Goal: Information Seeking & Learning: Learn about a topic

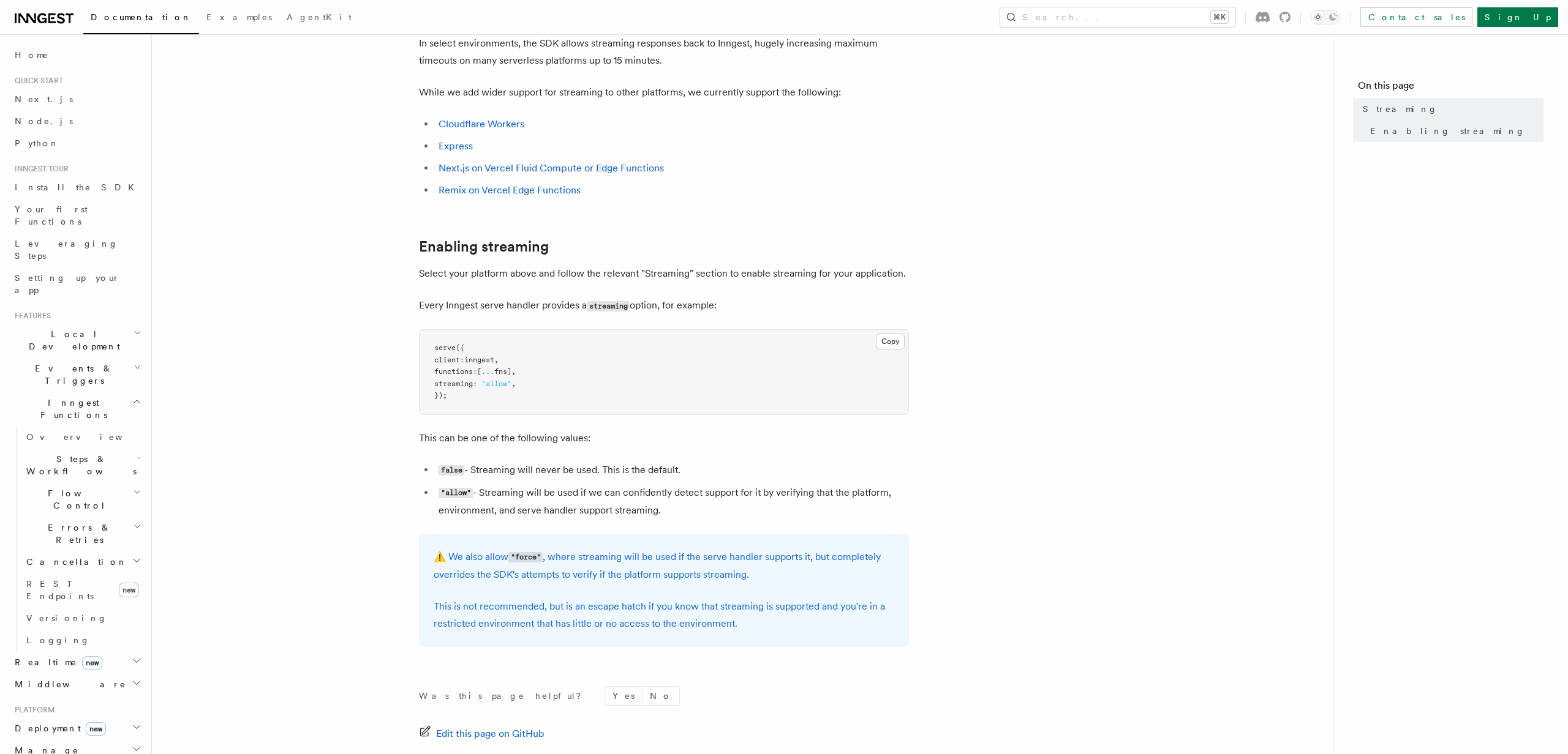
scroll to position [77, 0]
click at [82, 656] on span "new" at bounding box center [92, 663] width 20 height 13
click at [60, 679] on span "Overview" at bounding box center [89, 684] width 126 height 10
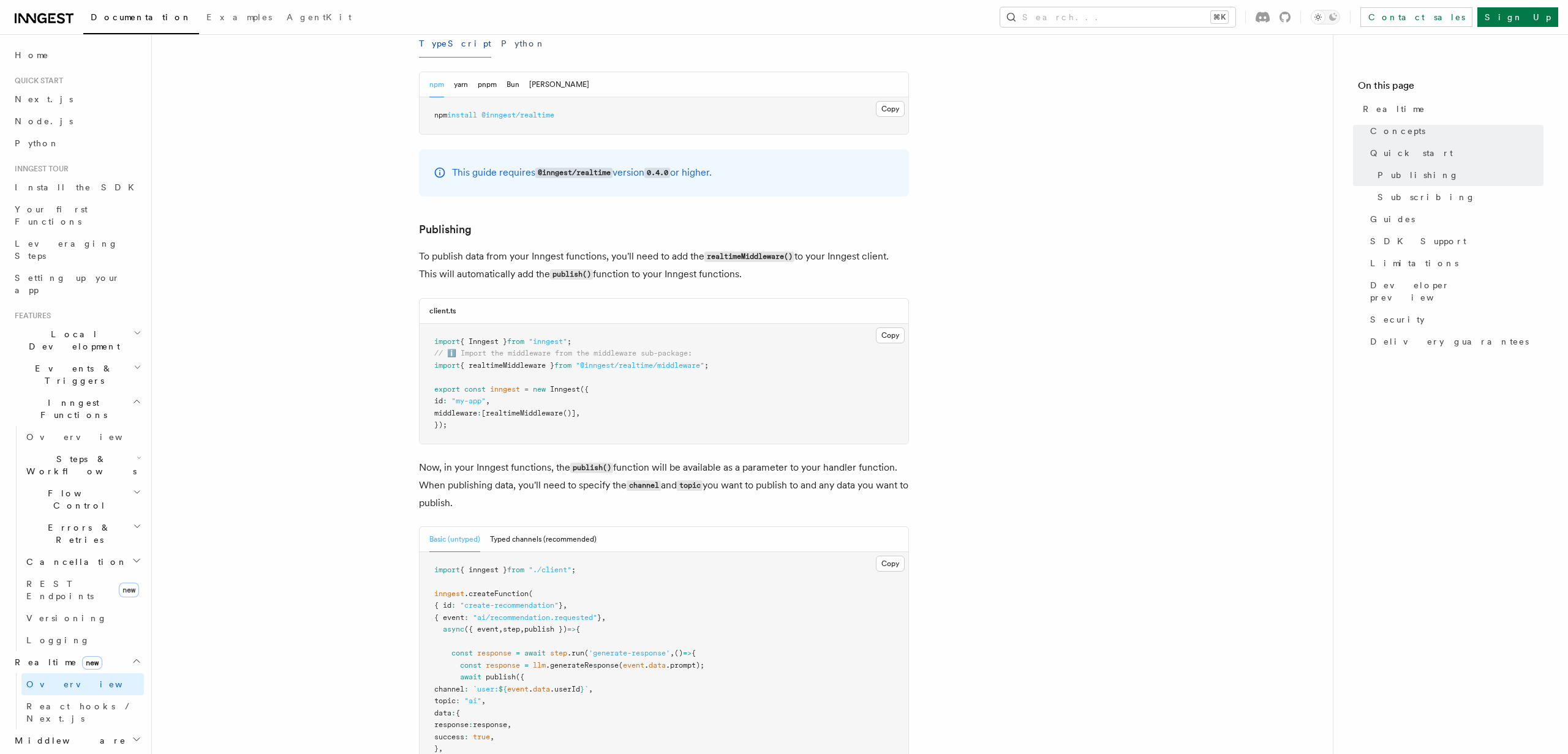
scroll to position [691, 0]
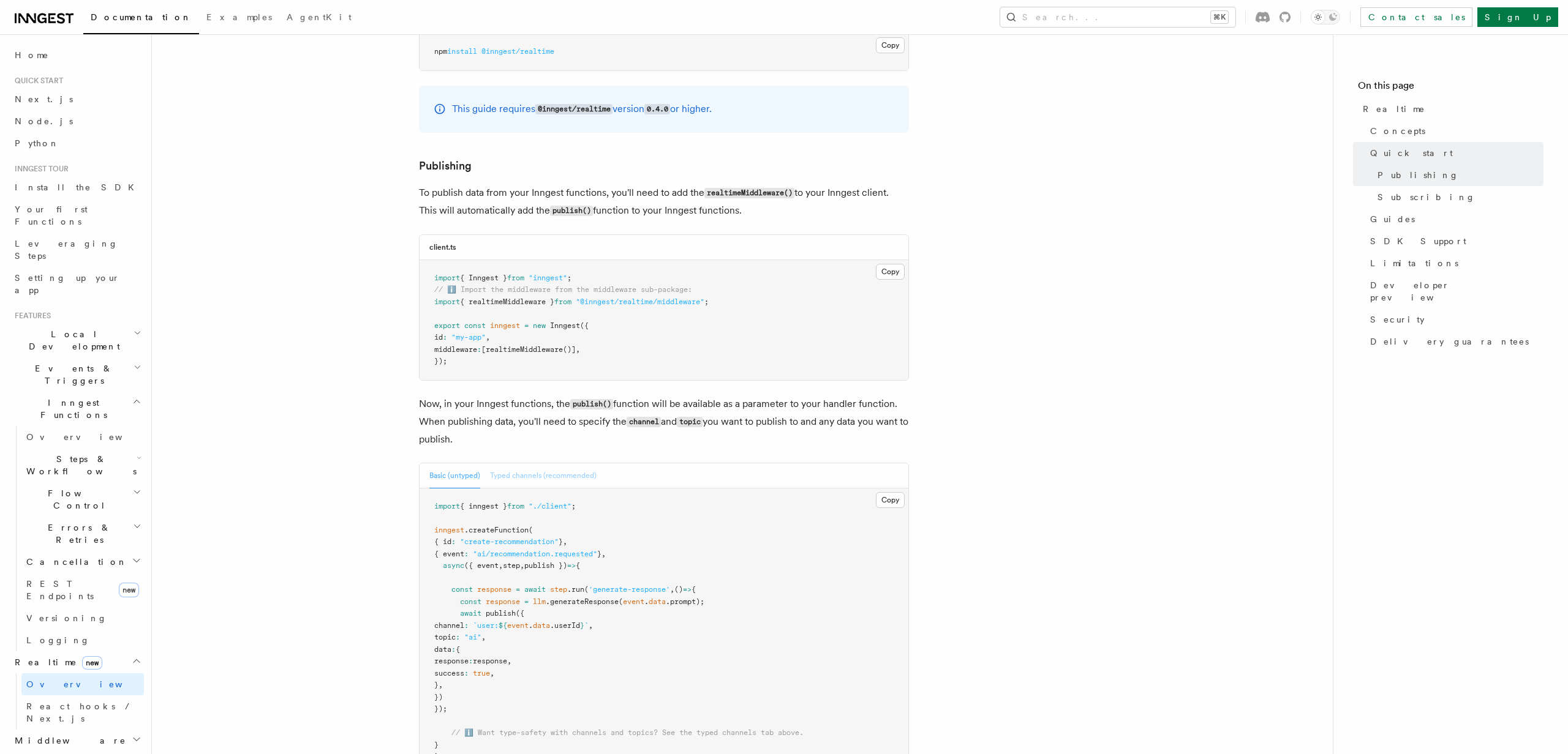
click at [518, 470] on button "Typed channels (recommended)" at bounding box center [543, 476] width 107 height 25
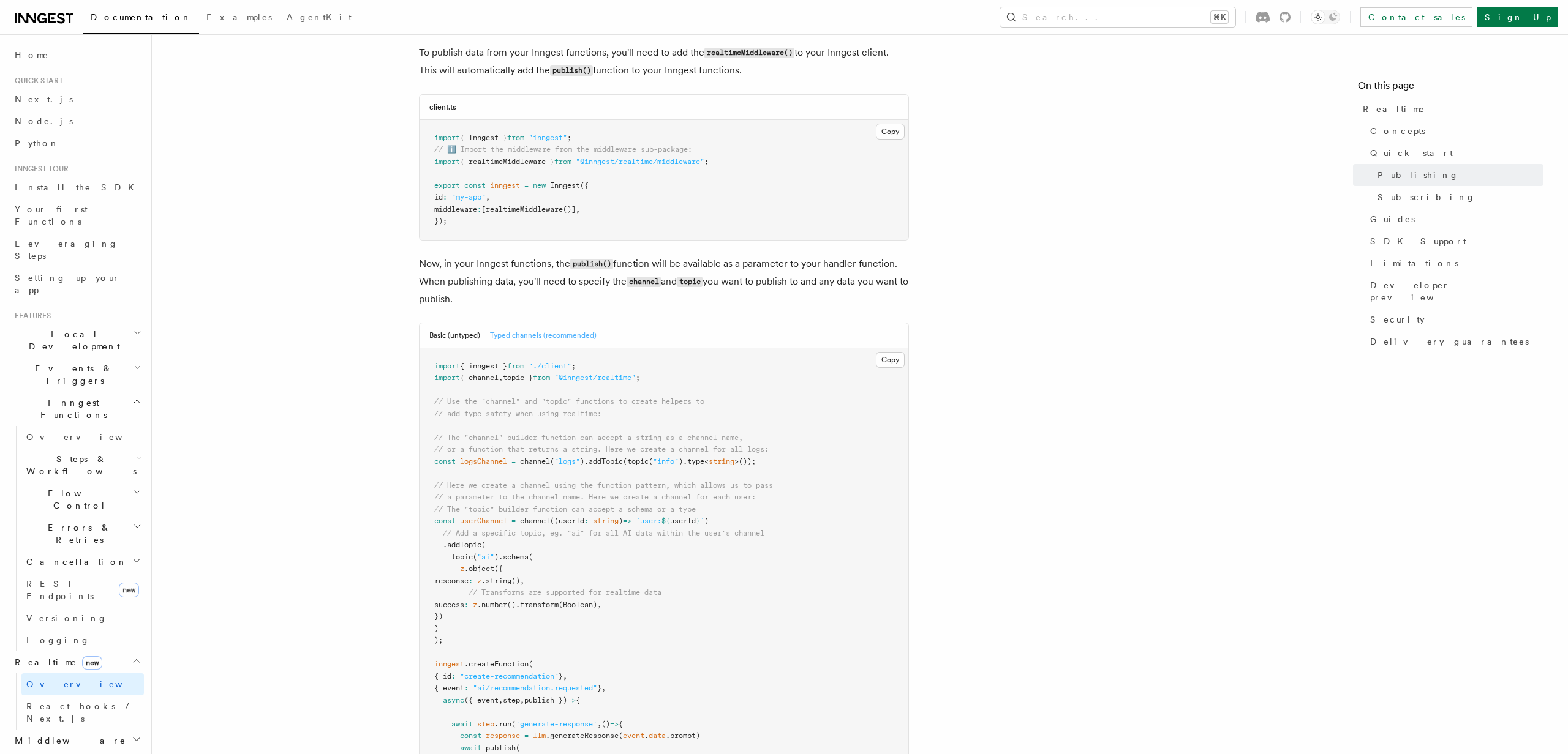
scroll to position [827, 0]
click at [477, 334] on button "Basic (untyped)" at bounding box center [454, 340] width 51 height 25
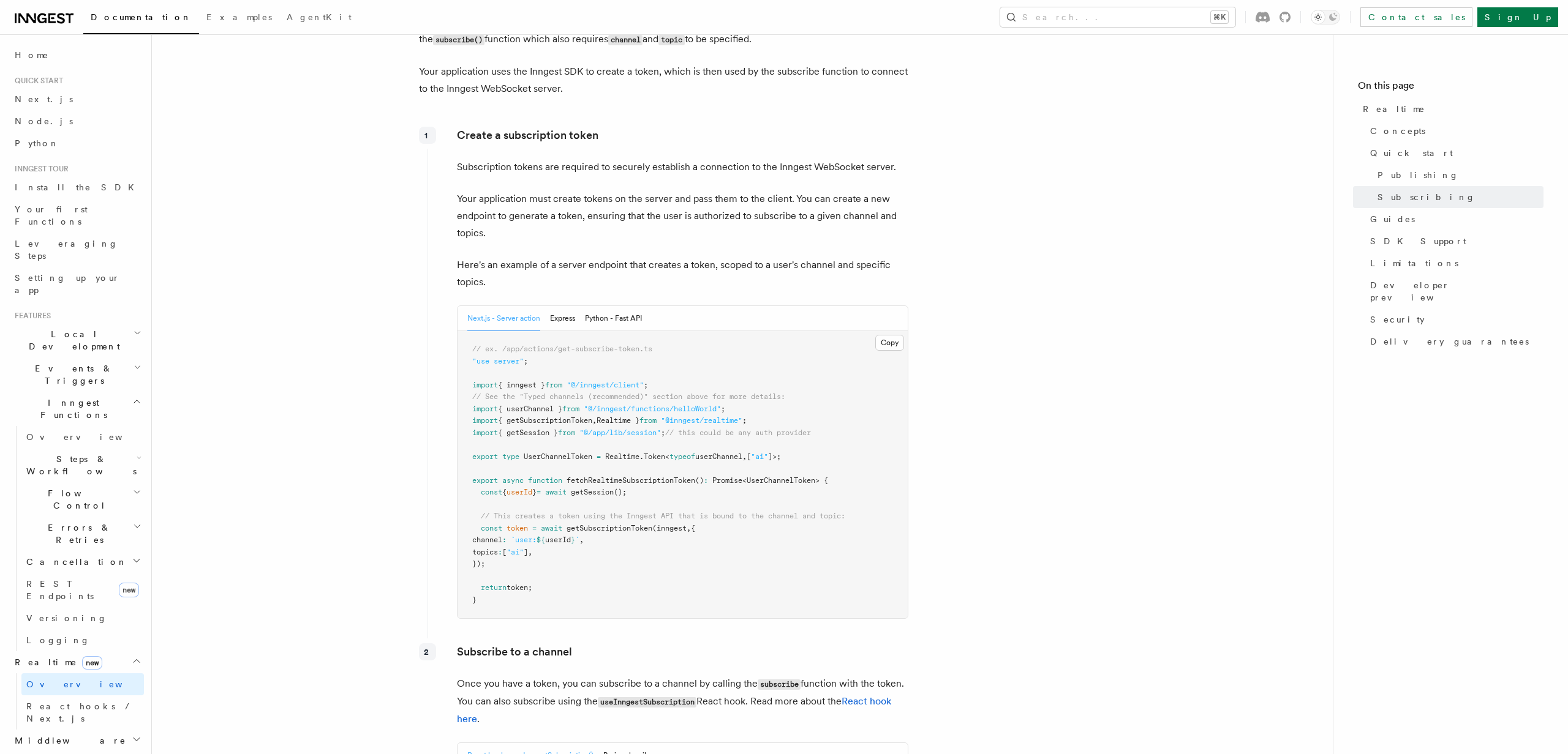
scroll to position [1511, 0]
click at [35, 730] on h2 "Middleware" at bounding box center [77, 741] width 134 height 22
click at [41, 701] on span "React hooks / Next.js" at bounding box center [85, 713] width 117 height 25
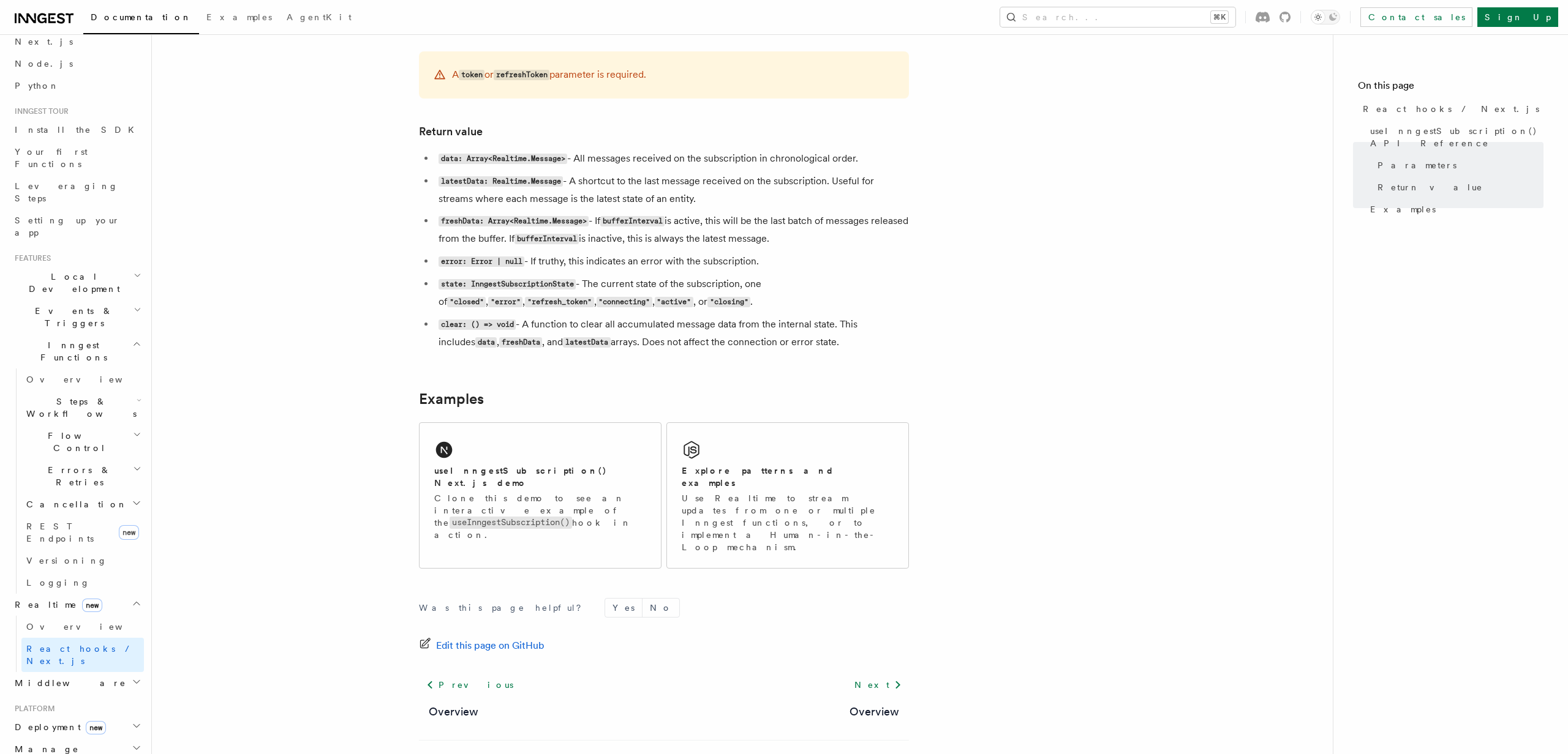
scroll to position [58, 0]
click at [58, 677] on span "Middleware" at bounding box center [68, 683] width 117 height 12
click at [63, 700] on span "Overview" at bounding box center [89, 705] width 126 height 10
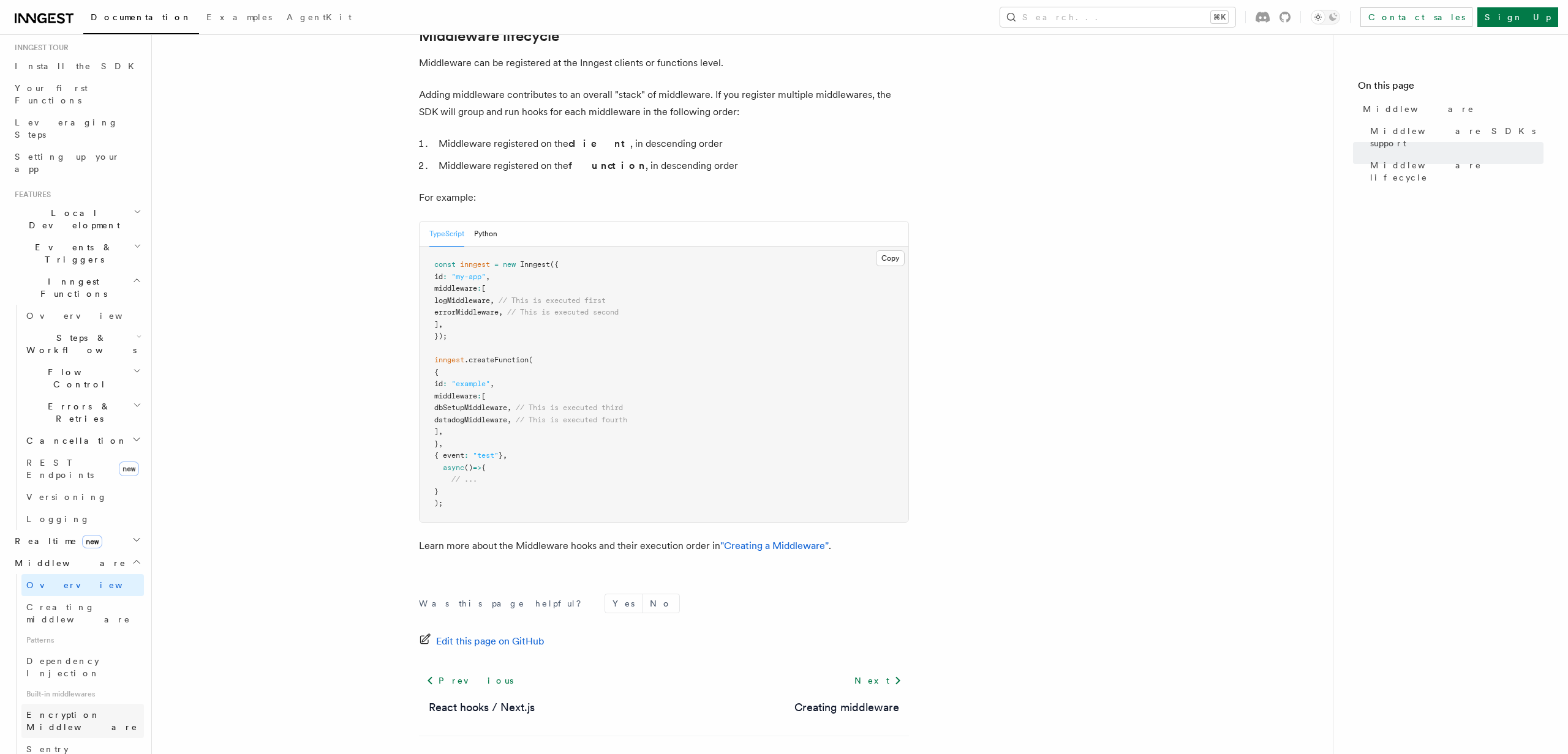
scroll to position [124, 0]
click at [59, 701] on link "Encryption Middleware" at bounding box center [83, 718] width 123 height 34
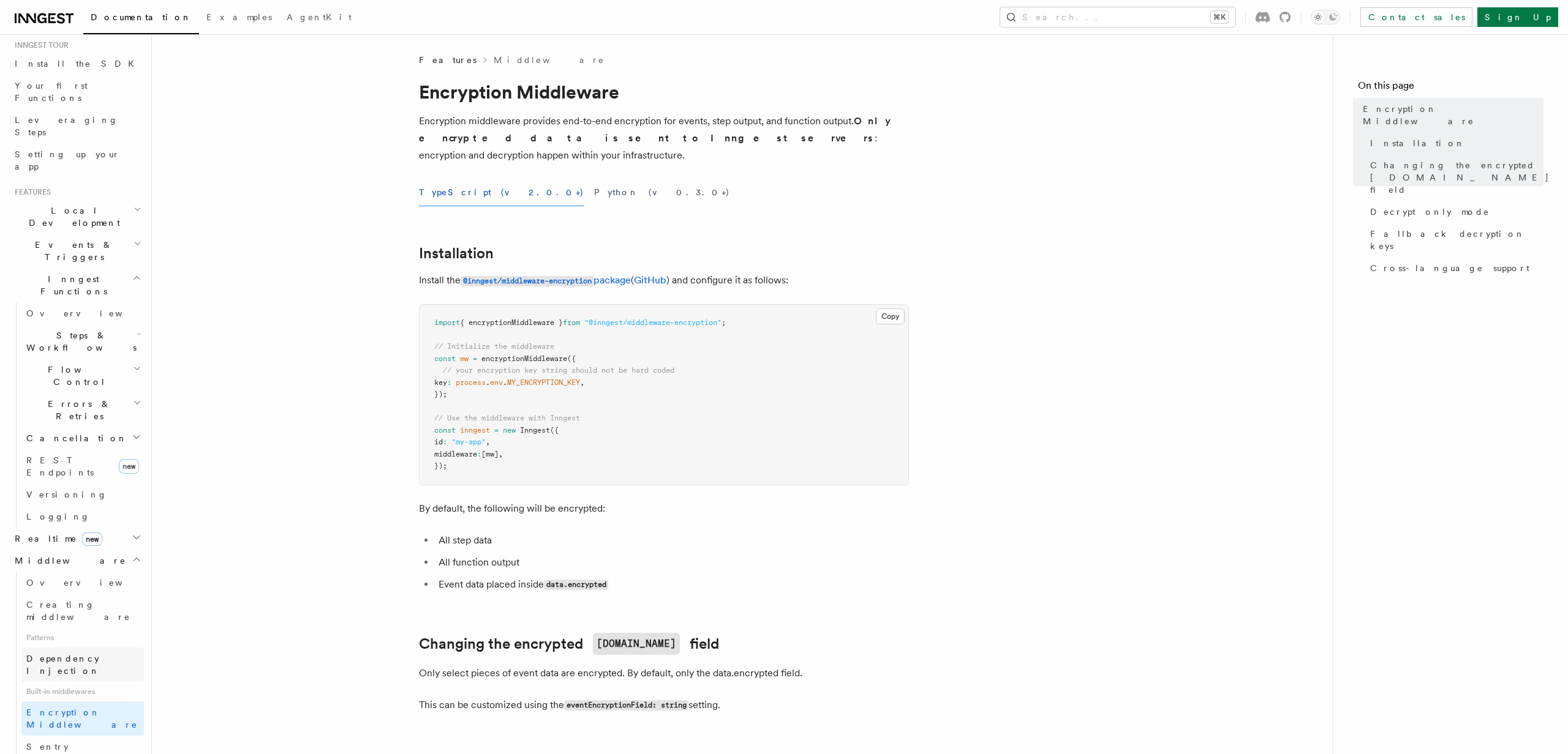
click at [83, 654] on span "Dependency Injection" at bounding box center [63, 665] width 73 height 22
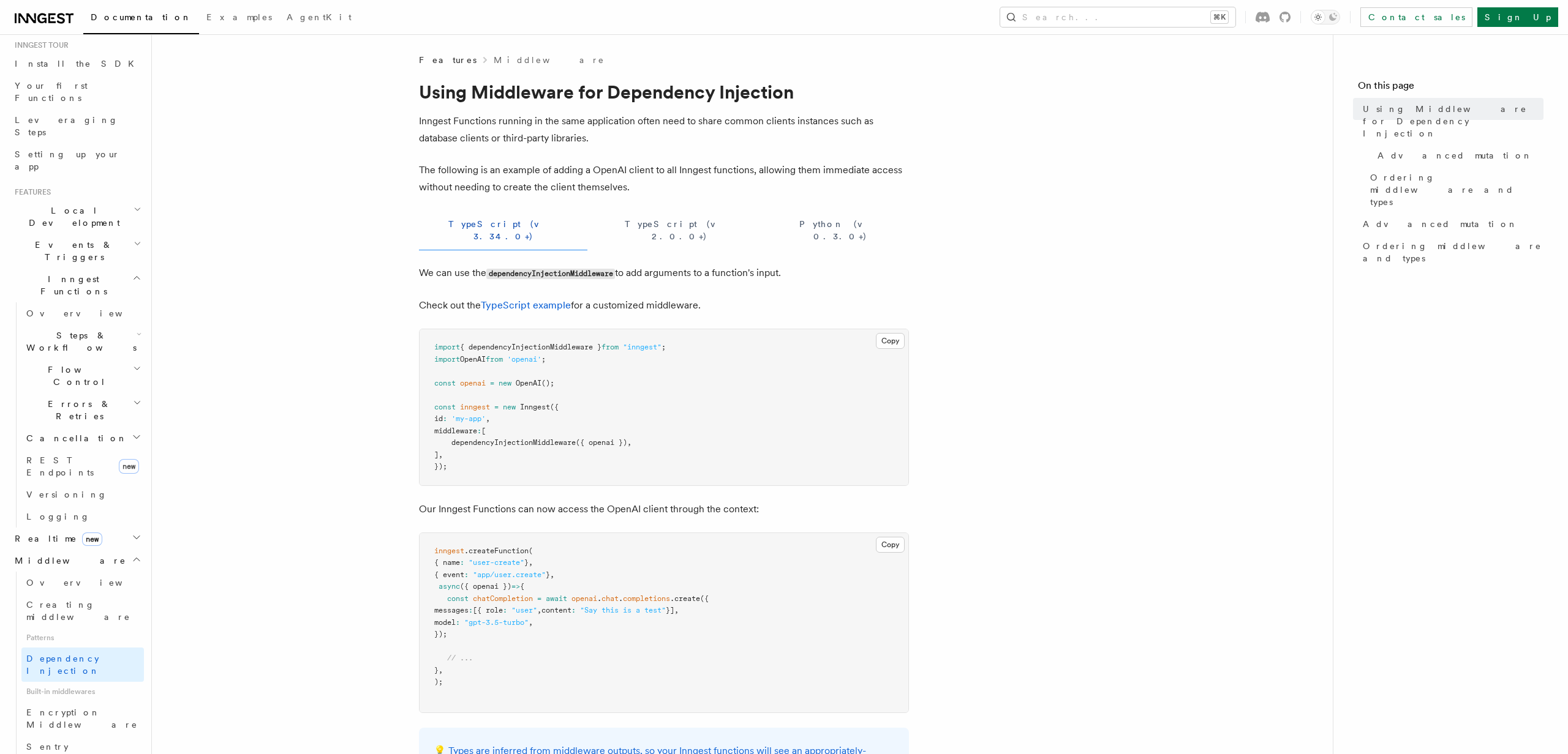
click at [99, 550] on h2 "Middleware" at bounding box center [77, 560] width 134 height 22
click at [60, 594] on h2 "Deployment new" at bounding box center [77, 605] width 134 height 22
click at [60, 622] on span "Overview" at bounding box center [89, 627] width 126 height 10
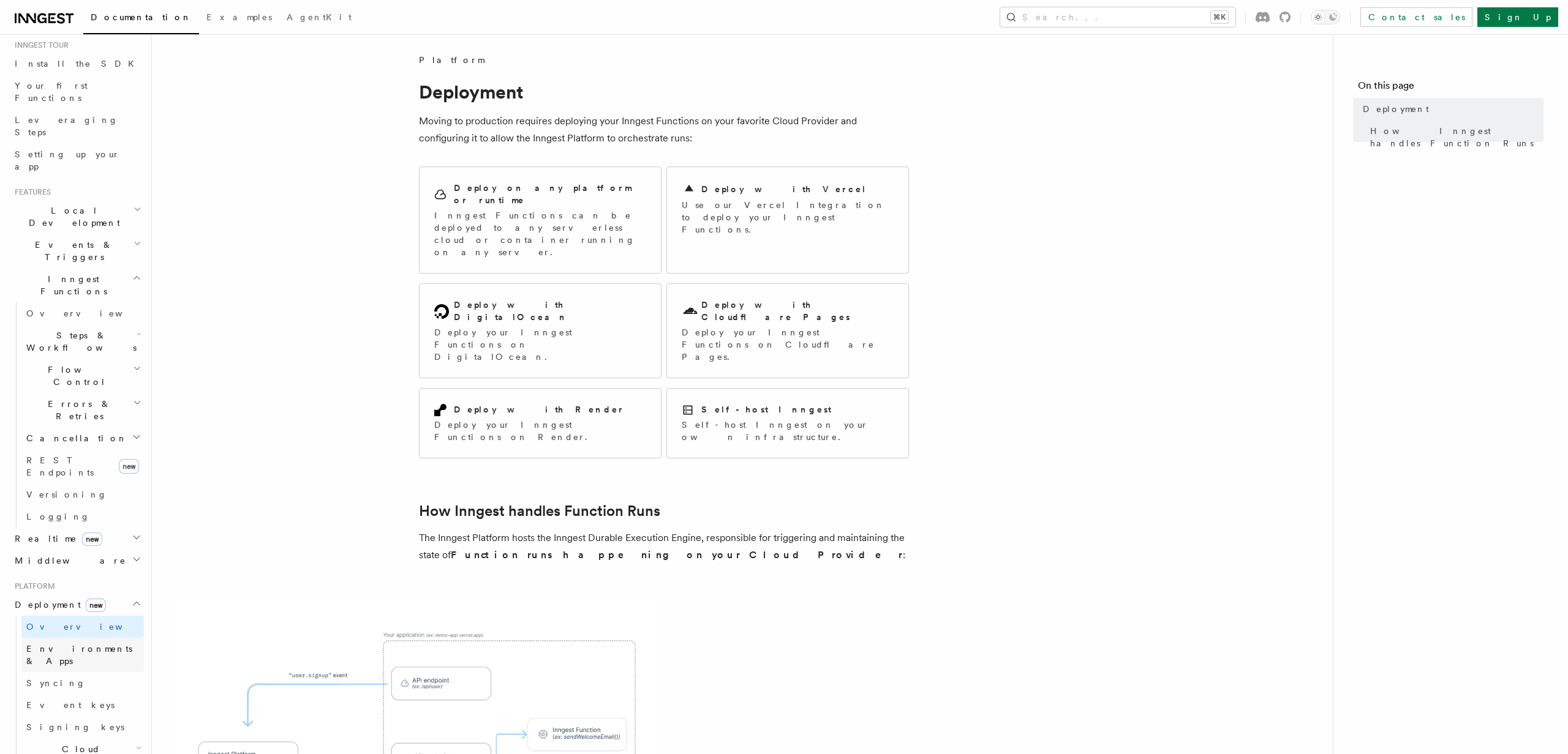
click at [63, 644] on span "Environments & Apps" at bounding box center [79, 655] width 106 height 22
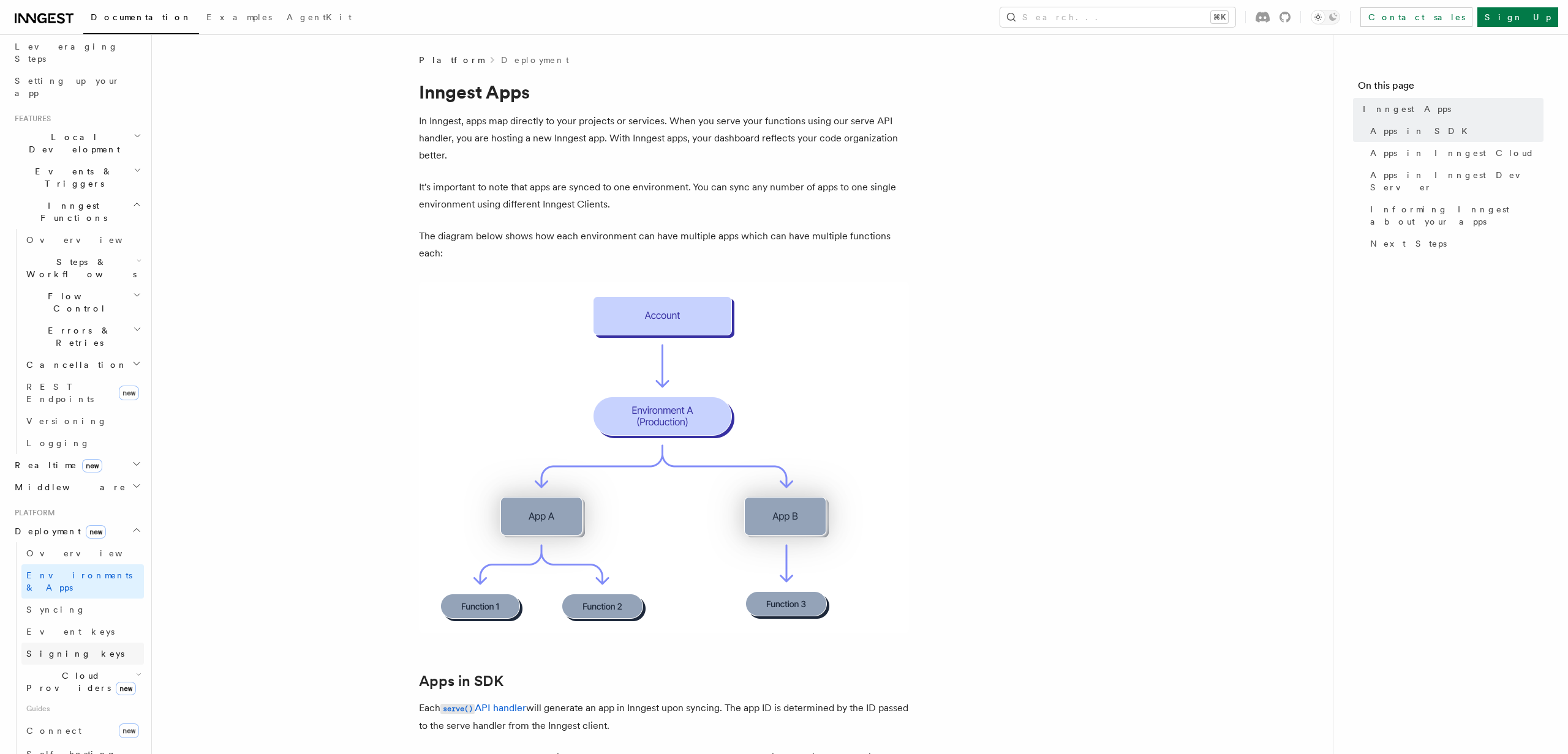
scroll to position [196, 0]
click at [63, 649] on span "Signing keys" at bounding box center [75, 654] width 98 height 10
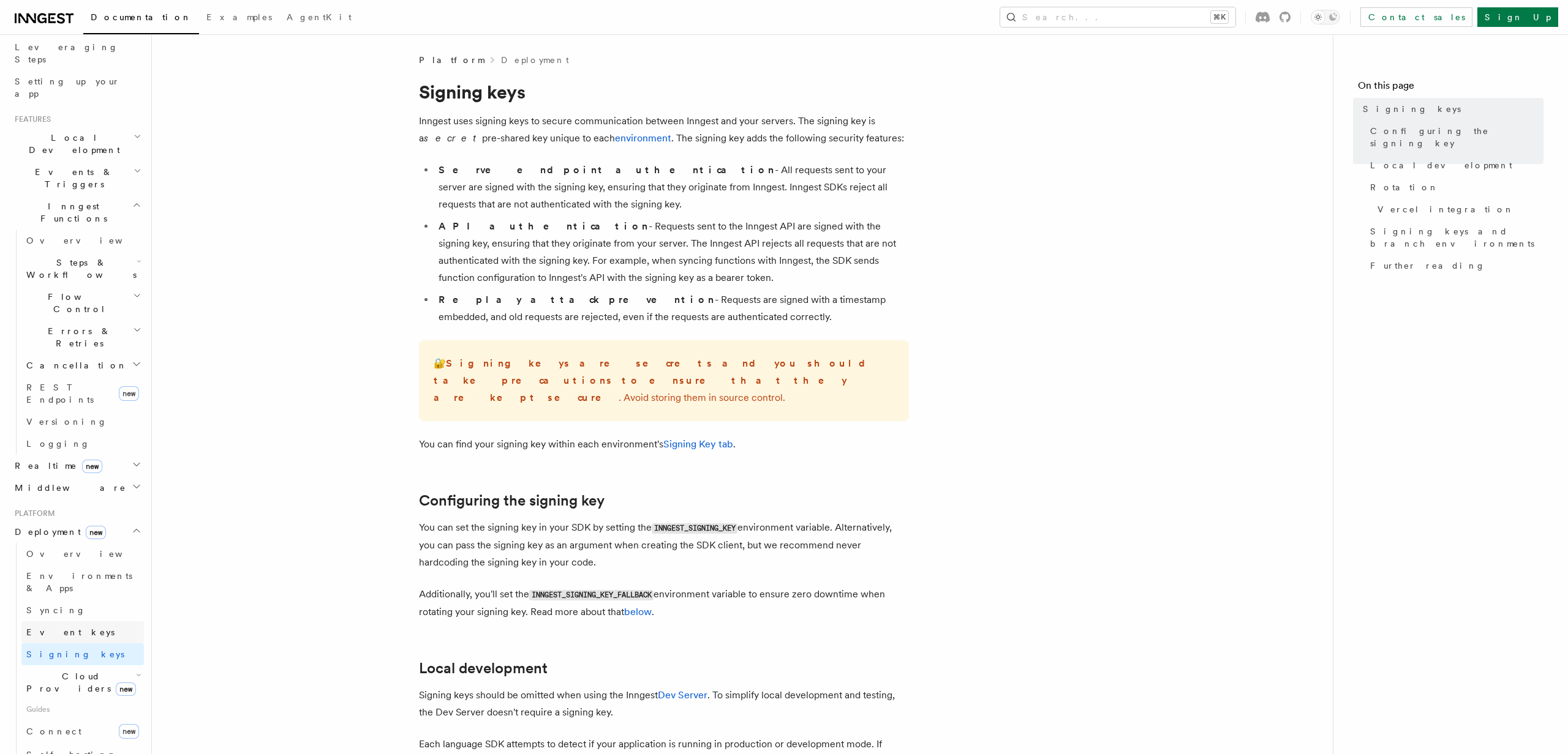
click at [63, 626] on span "Event keys" at bounding box center [71, 632] width 88 height 12
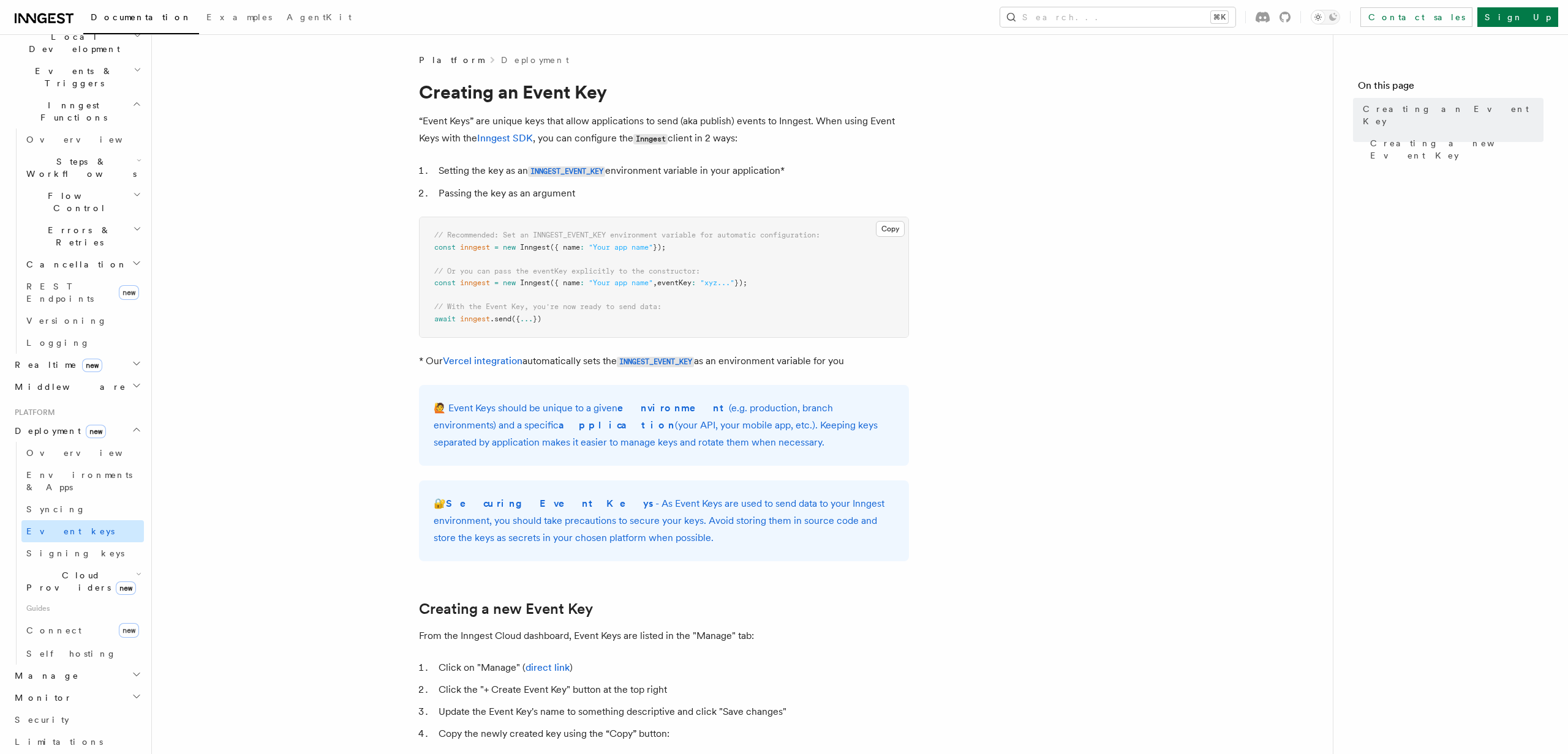
scroll to position [328, 0]
click at [65, 540] on span "Cloud Providers new" at bounding box center [79, 552] width 115 height 25
click at [73, 569] on link "Vercel" at bounding box center [89, 579] width 111 height 22
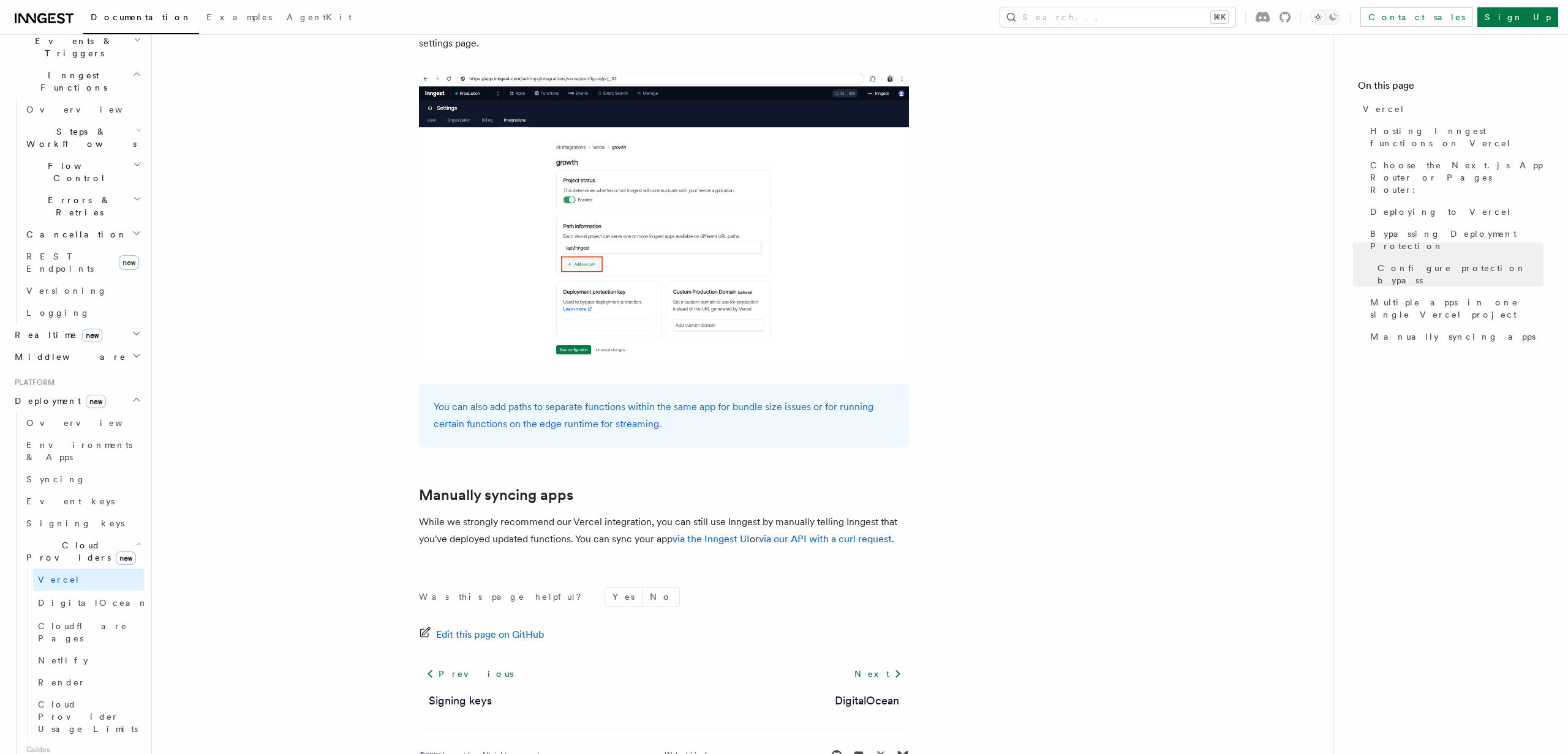
scroll to position [1813, 0]
click at [87, 621] on span "Cloudflare Pages" at bounding box center [83, 632] width 89 height 22
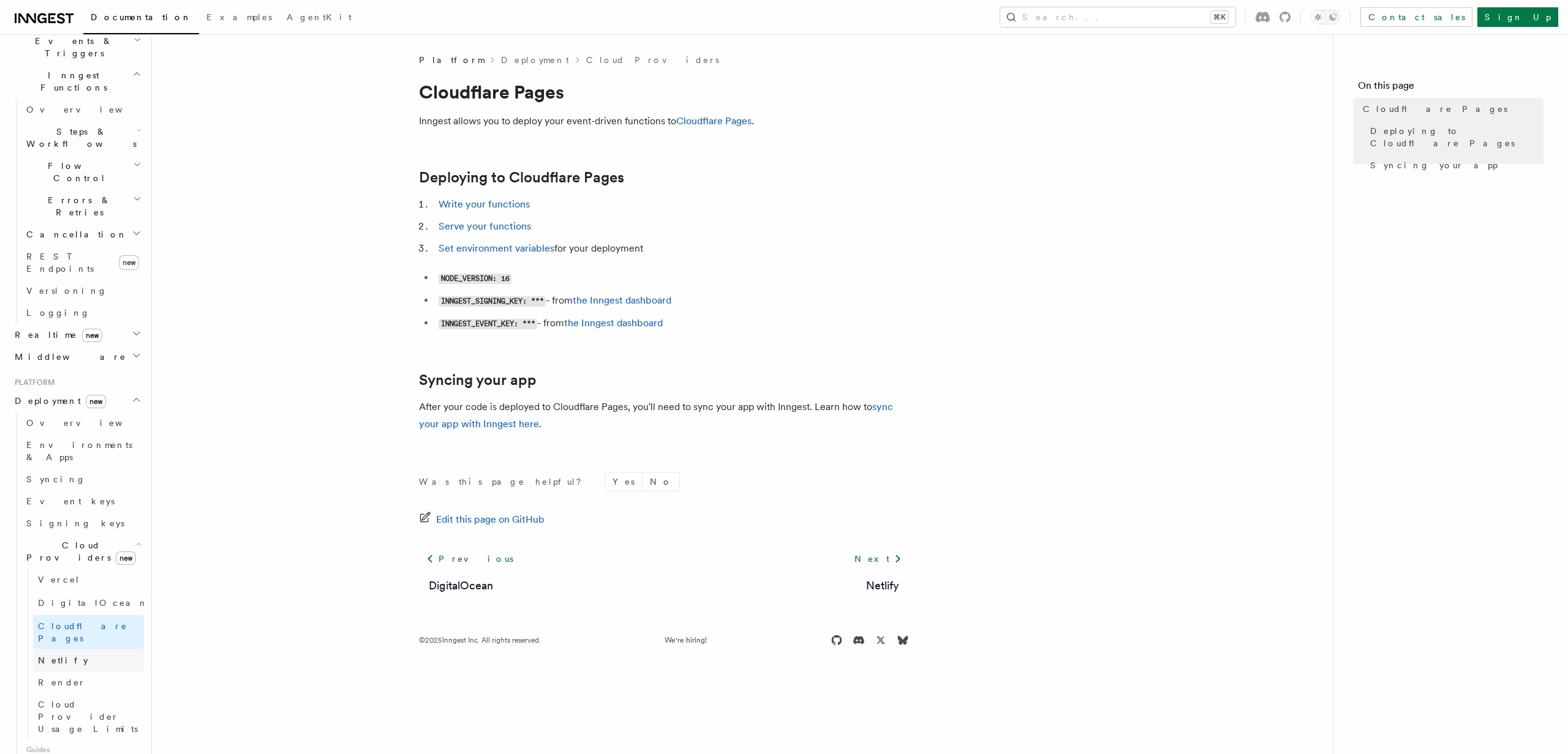
click at [83, 649] on link "Netlify" at bounding box center [89, 660] width 111 height 22
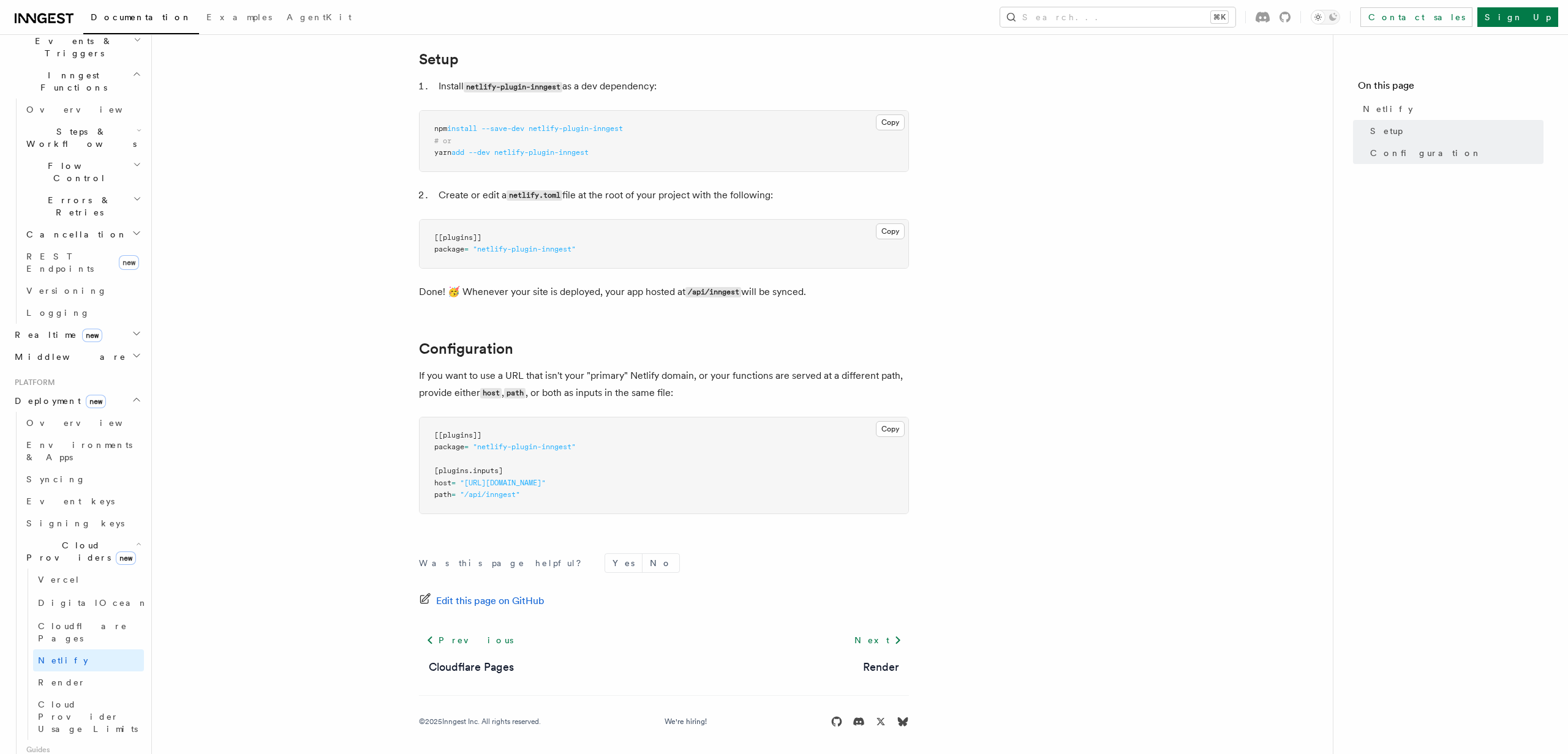
scroll to position [135, 0]
click at [111, 671] on link "Render" at bounding box center [89, 682] width 111 height 22
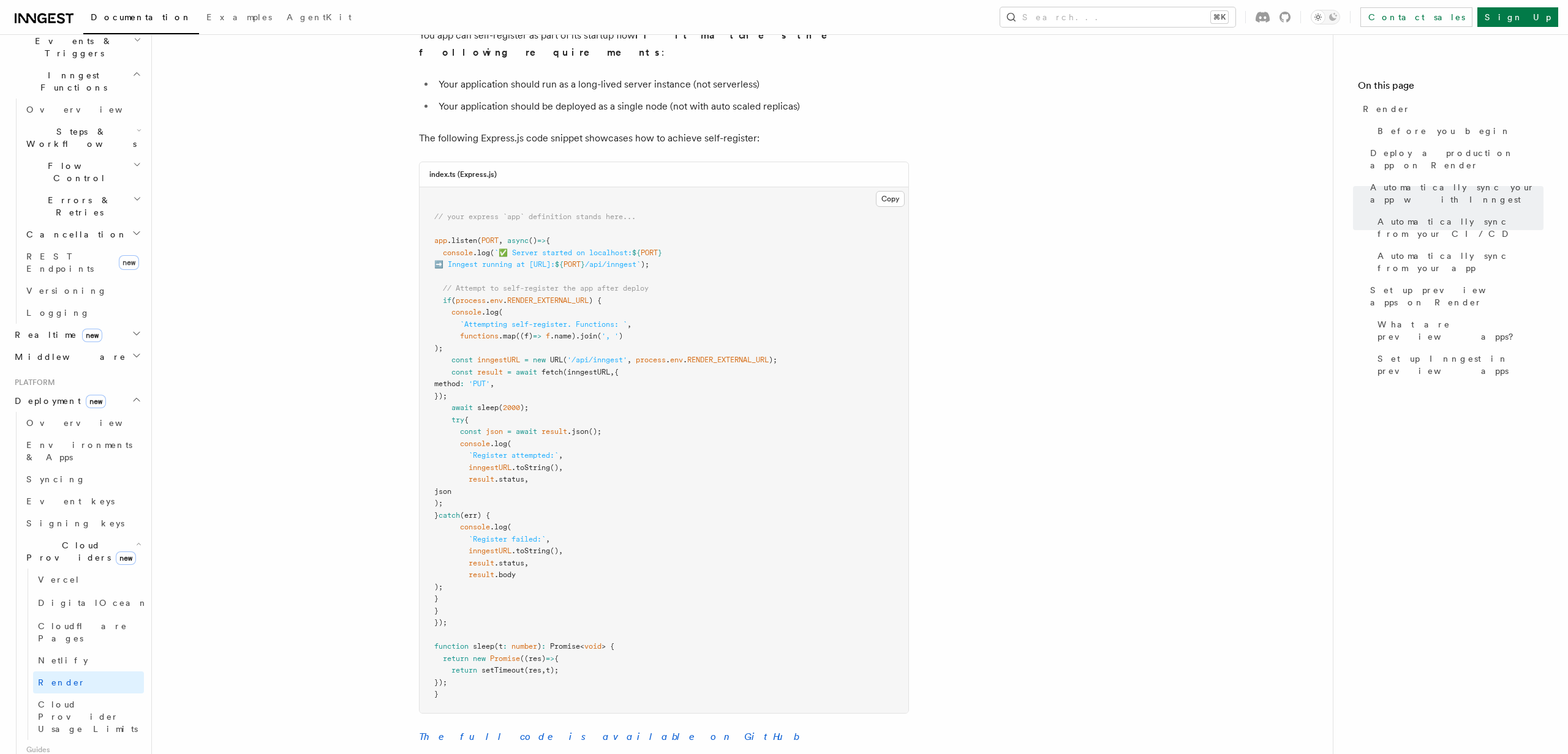
scroll to position [1353, 0]
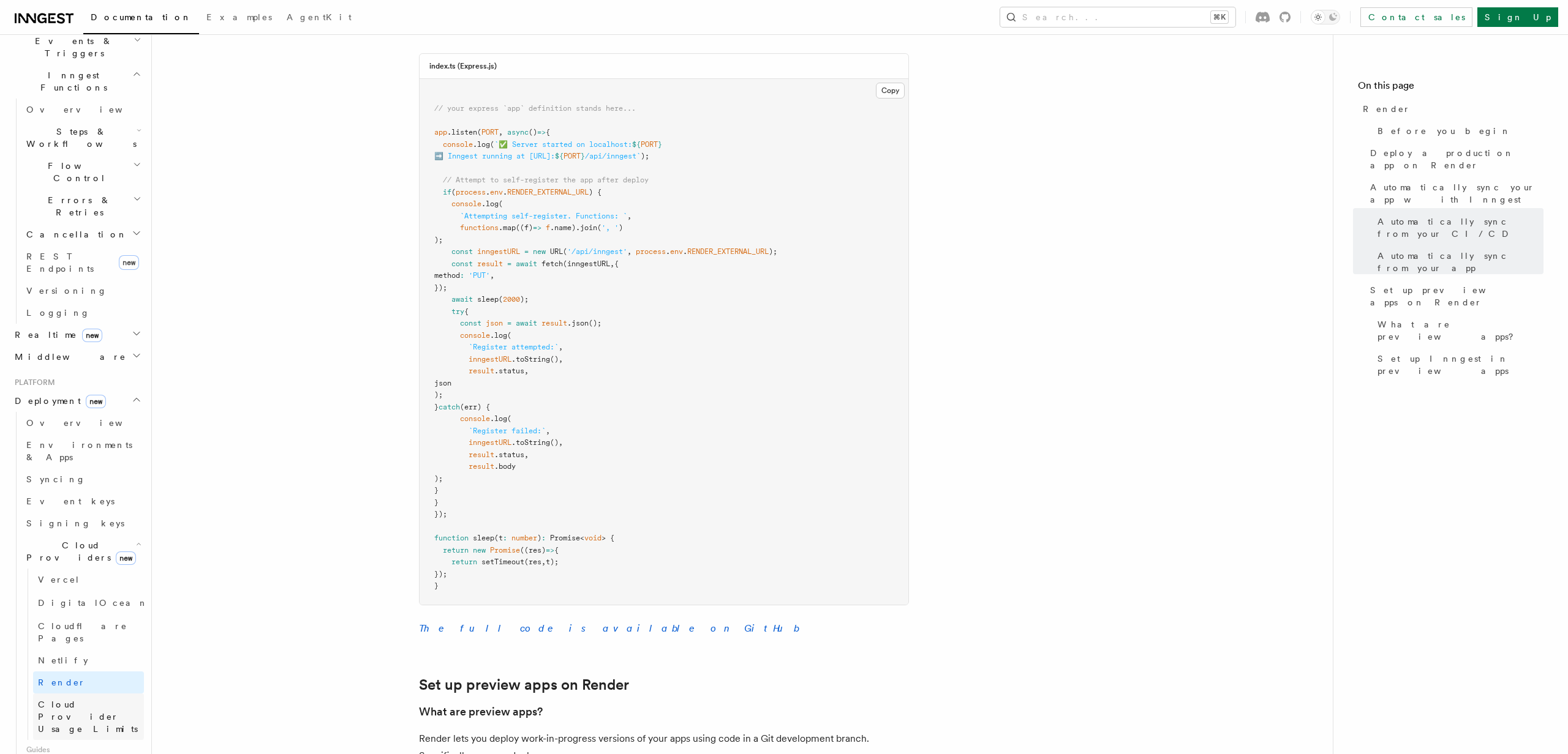
click at [79, 700] on span "Cloud Provider Usage Limits" at bounding box center [88, 717] width 100 height 34
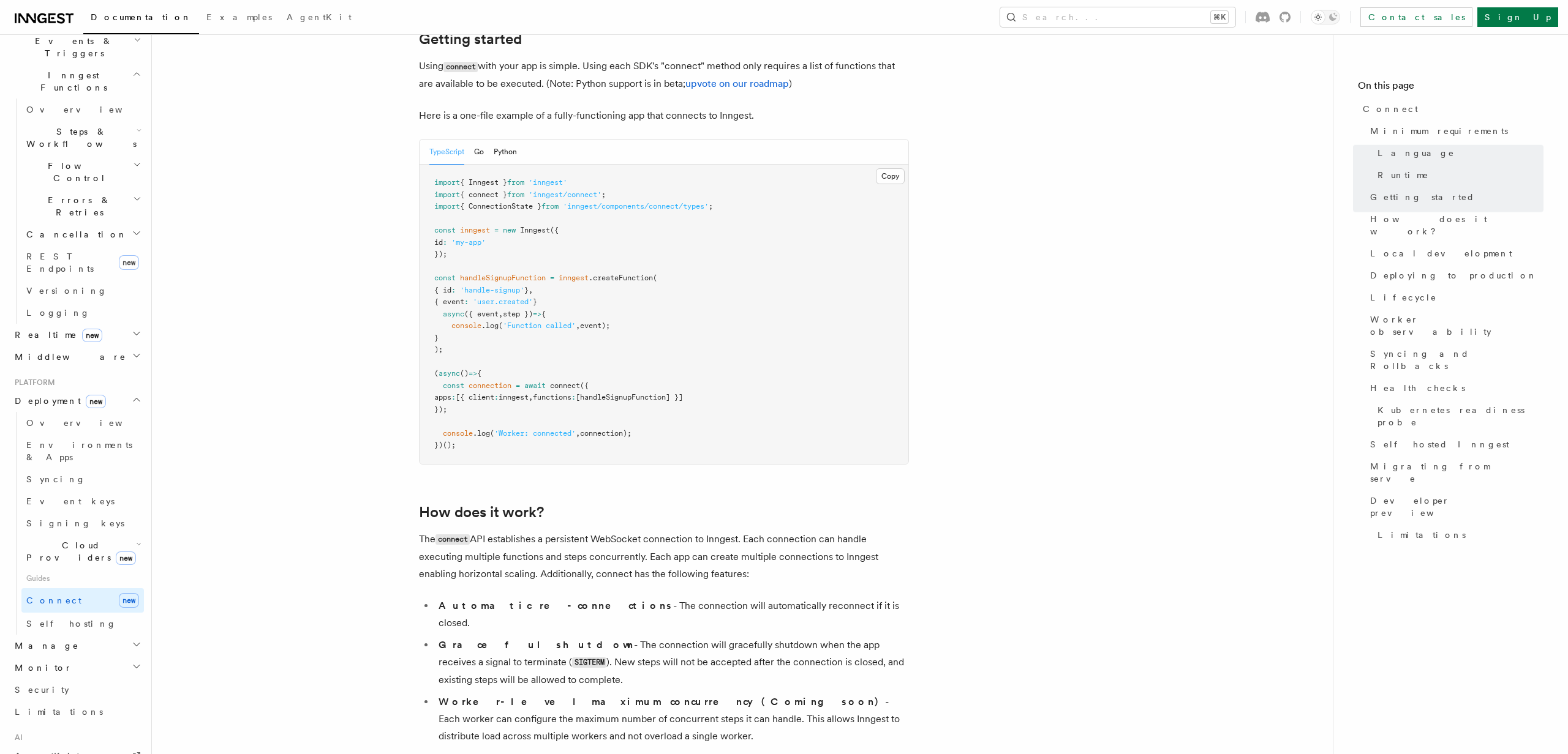
scroll to position [954, 0]
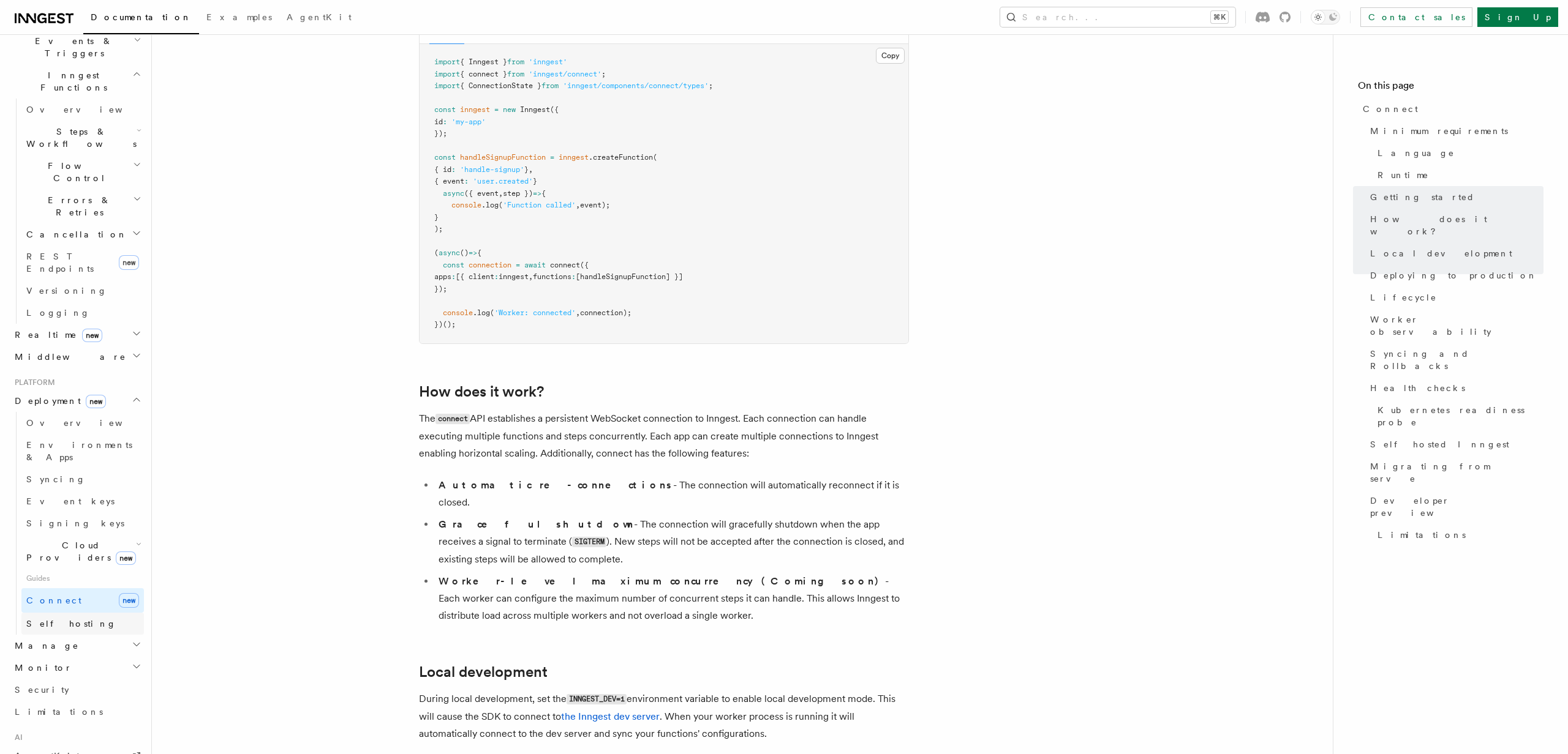
click at [91, 613] on link "Self hosting" at bounding box center [83, 623] width 123 height 22
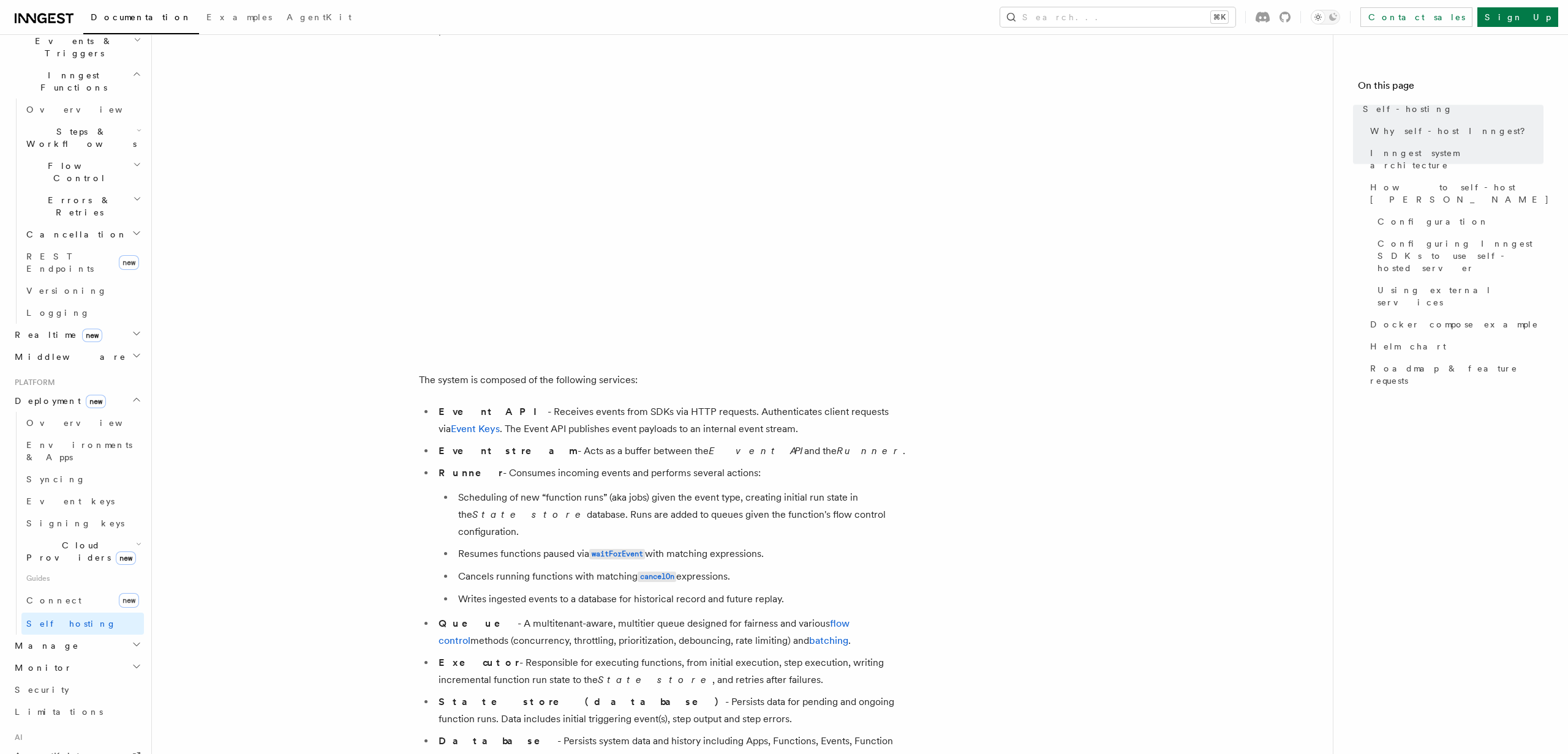
scroll to position [557, 0]
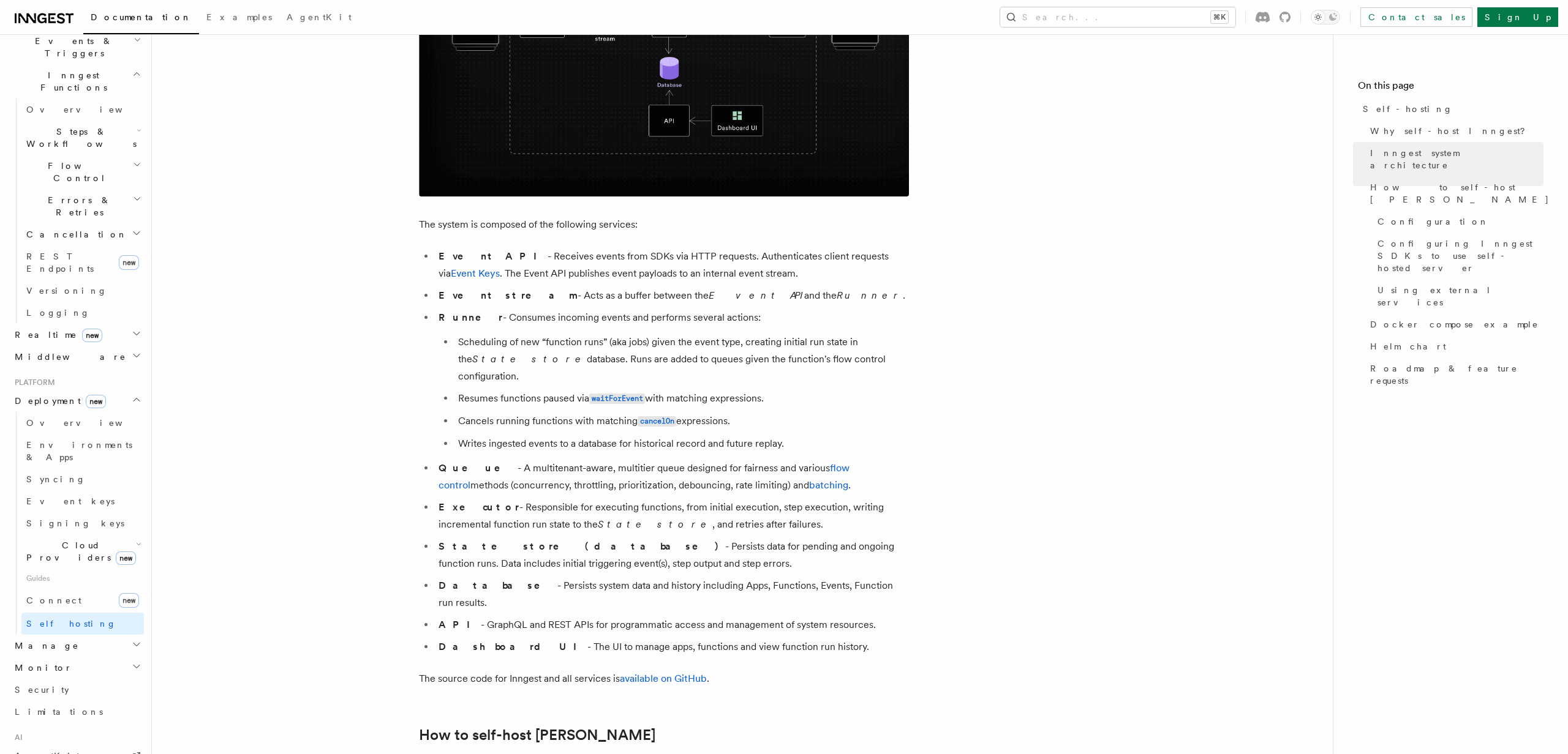
click at [51, 657] on h2 "Monitor" at bounding box center [77, 667] width 134 height 22
click at [56, 686] on span "Insights" at bounding box center [55, 691] width 56 height 10
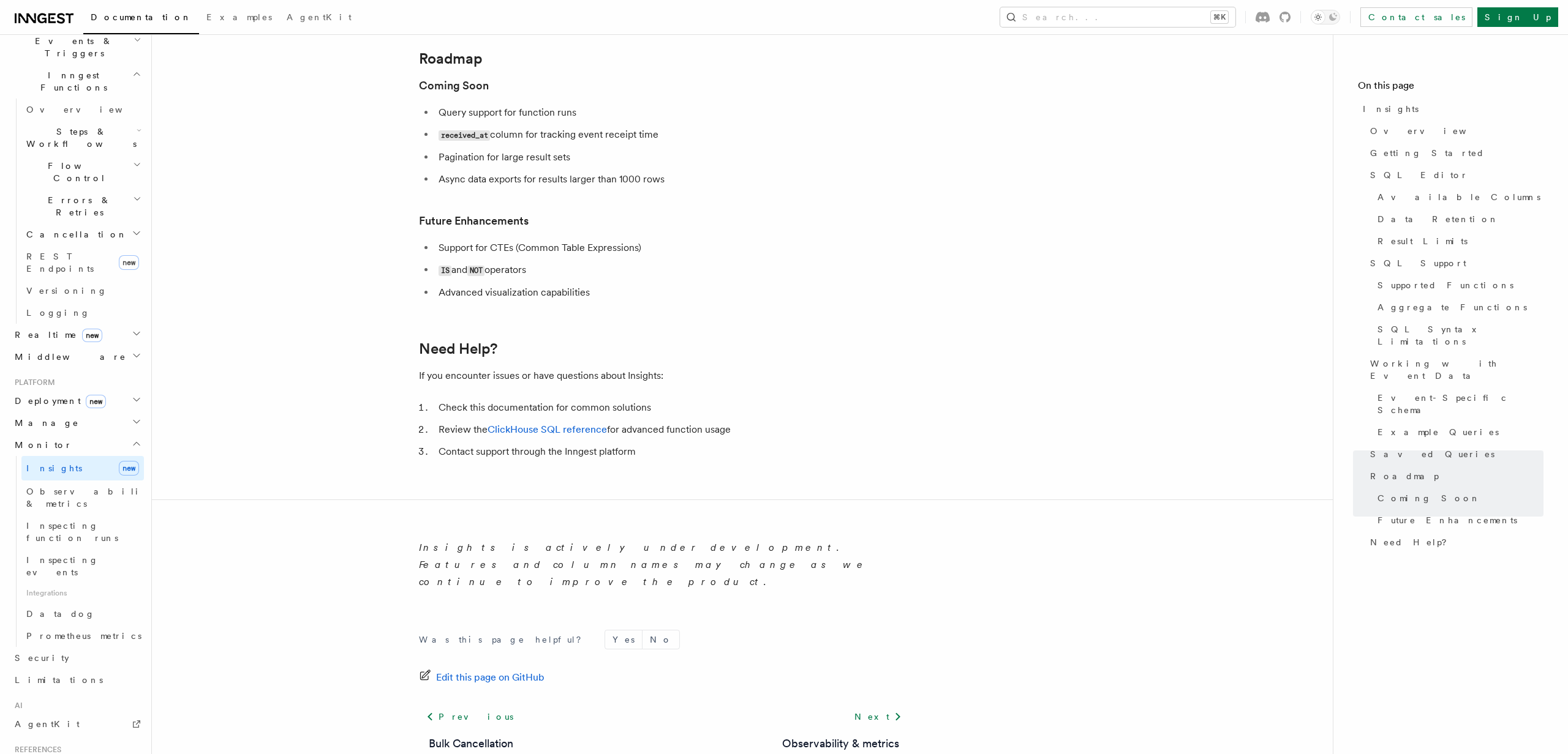
scroll to position [4096, 0]
click at [72, 550] on link "Inspecting events" at bounding box center [83, 566] width 123 height 34
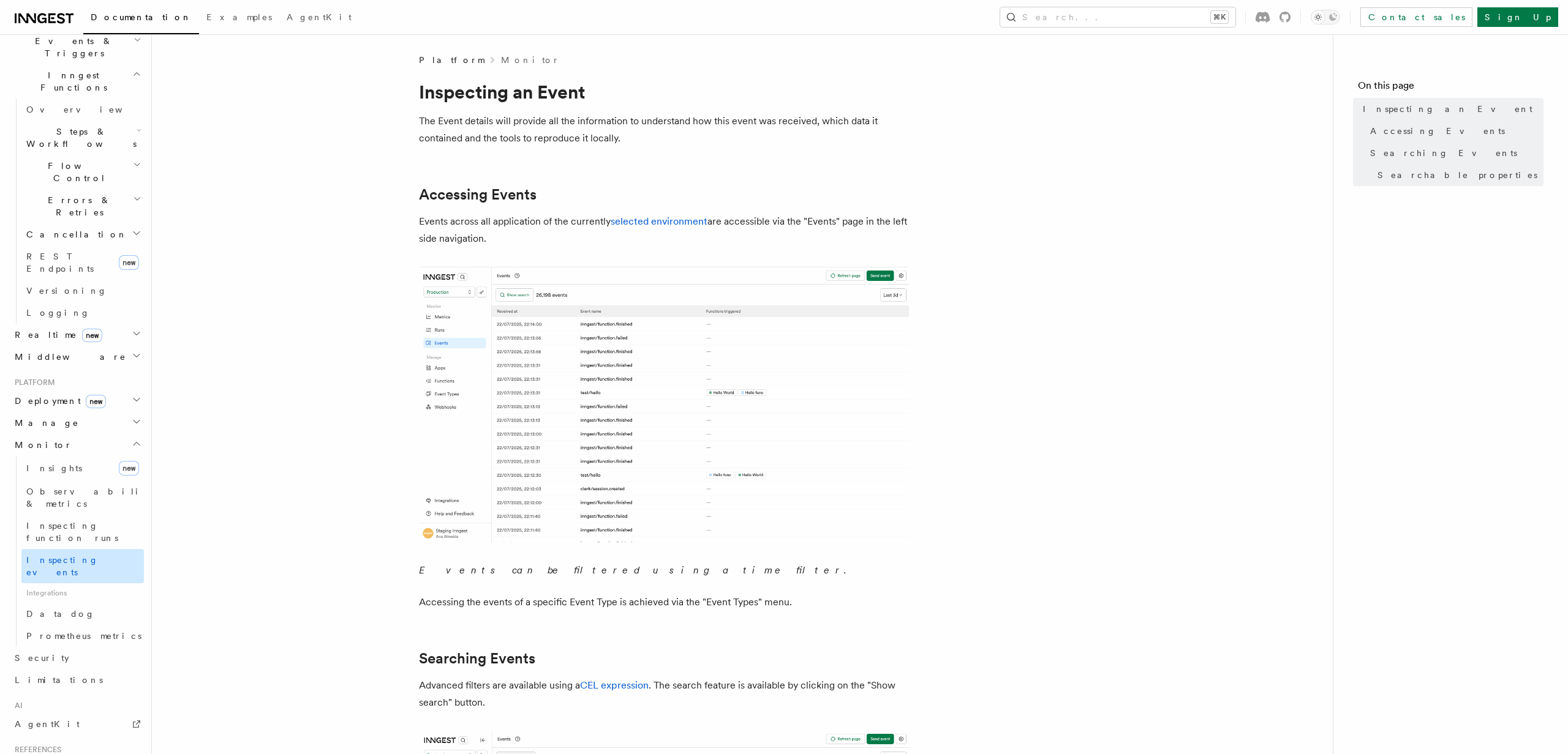
click at [71, 550] on link "Inspecting events" at bounding box center [83, 566] width 123 height 34
click at [71, 515] on link "Inspecting function runs" at bounding box center [83, 532] width 123 height 34
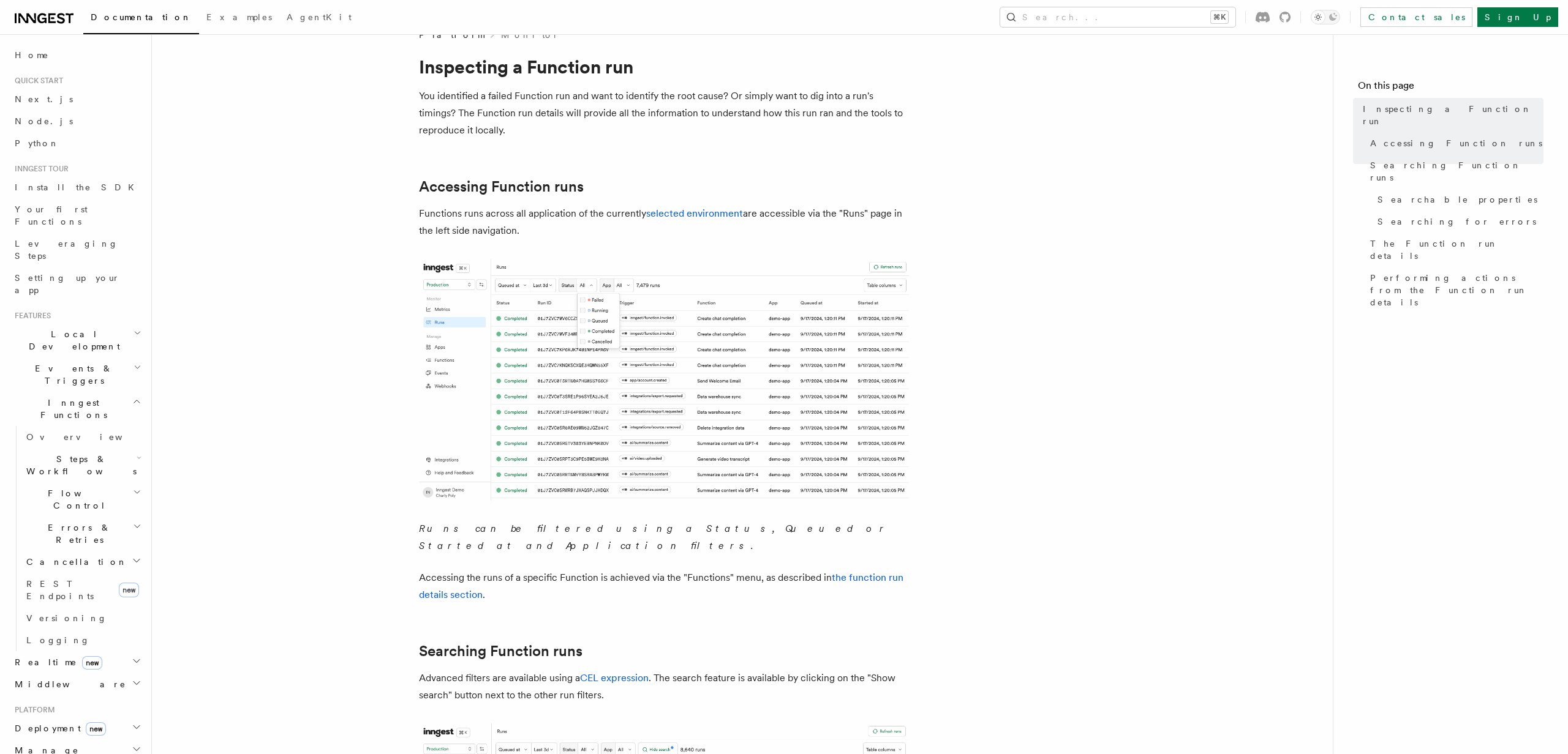
click at [91, 392] on h2 "Inngest Functions" at bounding box center [77, 408] width 134 height 34
click at [83, 358] on h2 "Events & Triggers" at bounding box center [77, 374] width 134 height 34
click at [83, 392] on link "Overview" at bounding box center [83, 402] width 123 height 22
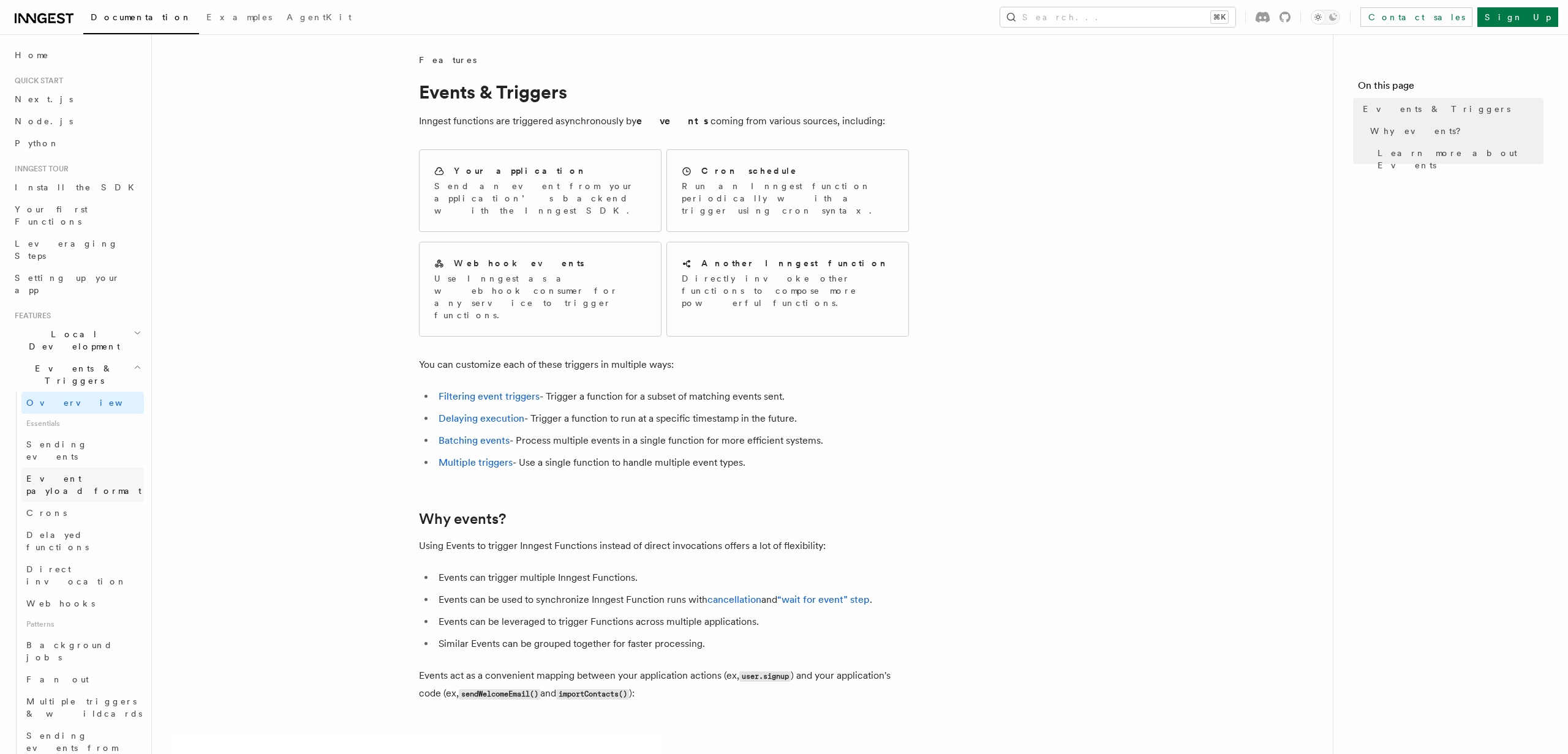
click at [69, 468] on link "Event payload format" at bounding box center [83, 484] width 123 height 34
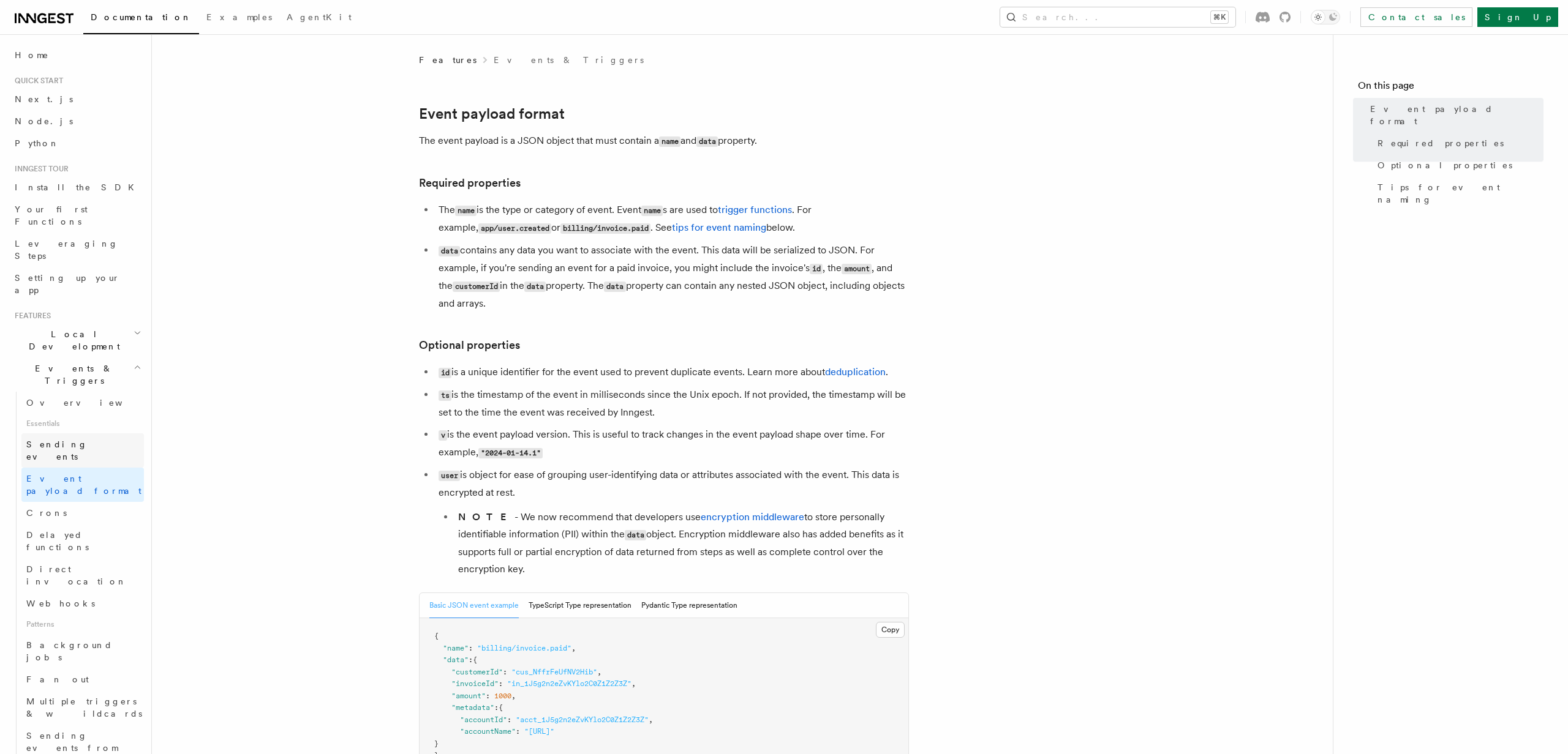
click at [70, 440] on span "Sending events" at bounding box center [57, 450] width 61 height 22
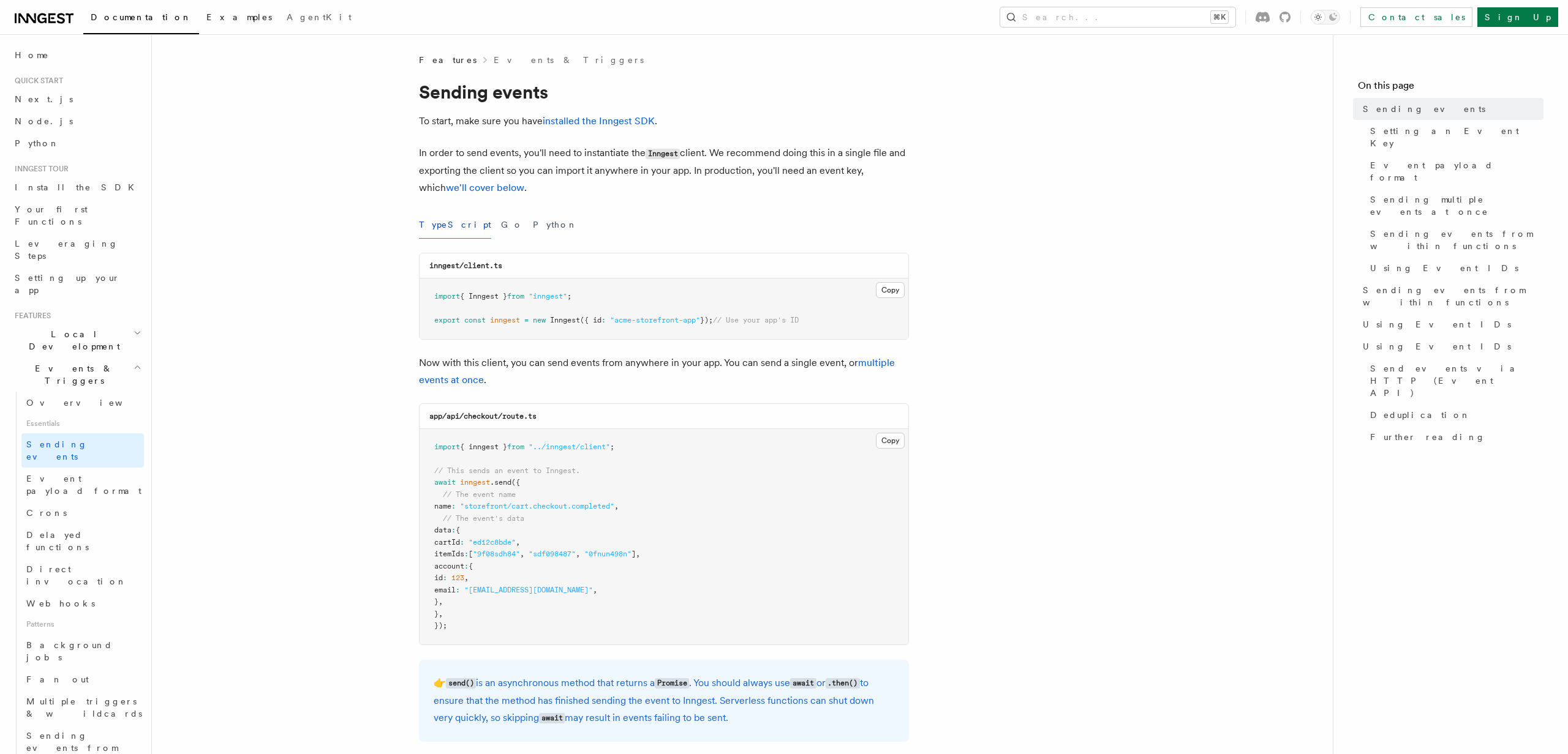
click at [207, 17] on span "Examples" at bounding box center [239, 17] width 65 height 10
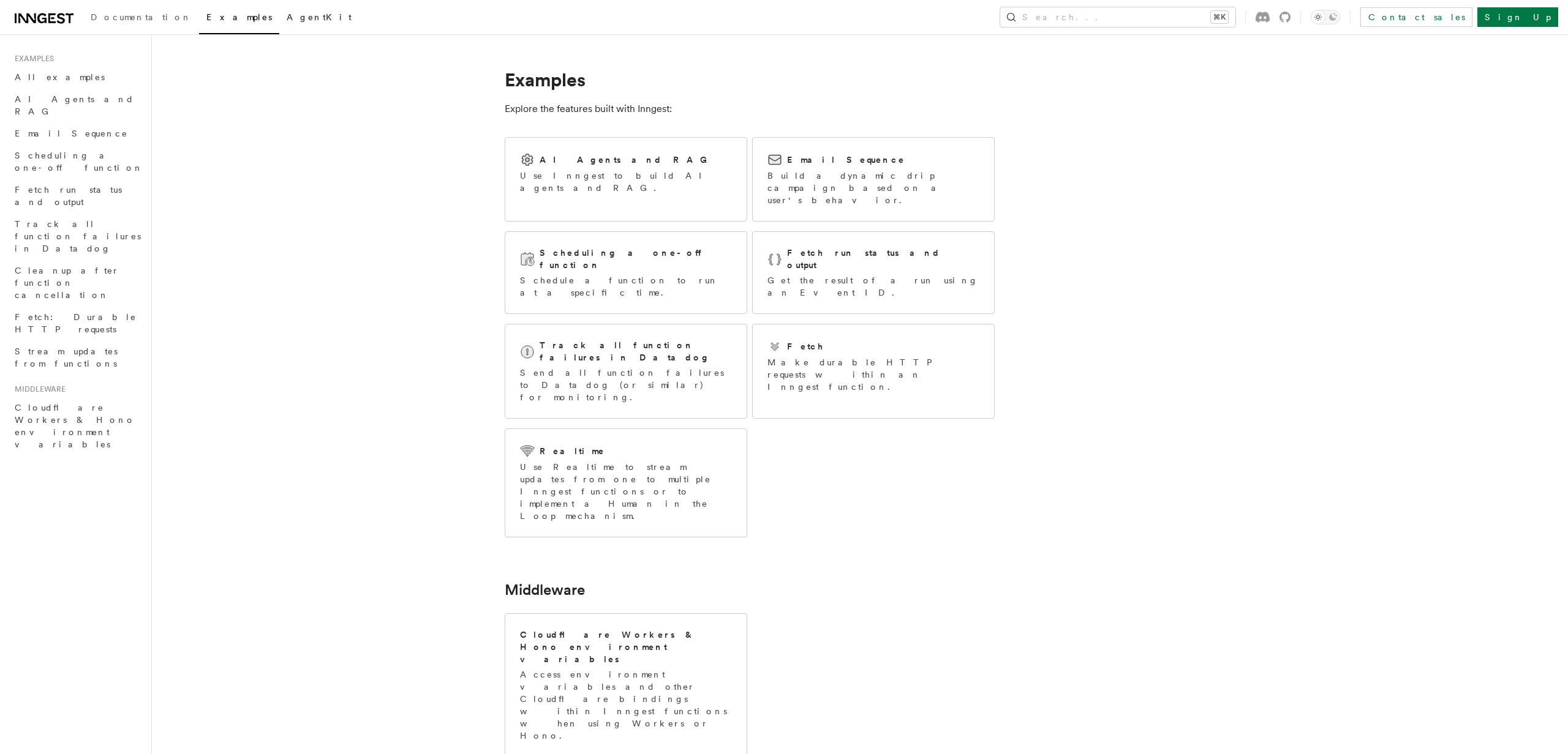
click at [287, 17] on span "AgentKit" at bounding box center [319, 17] width 65 height 10
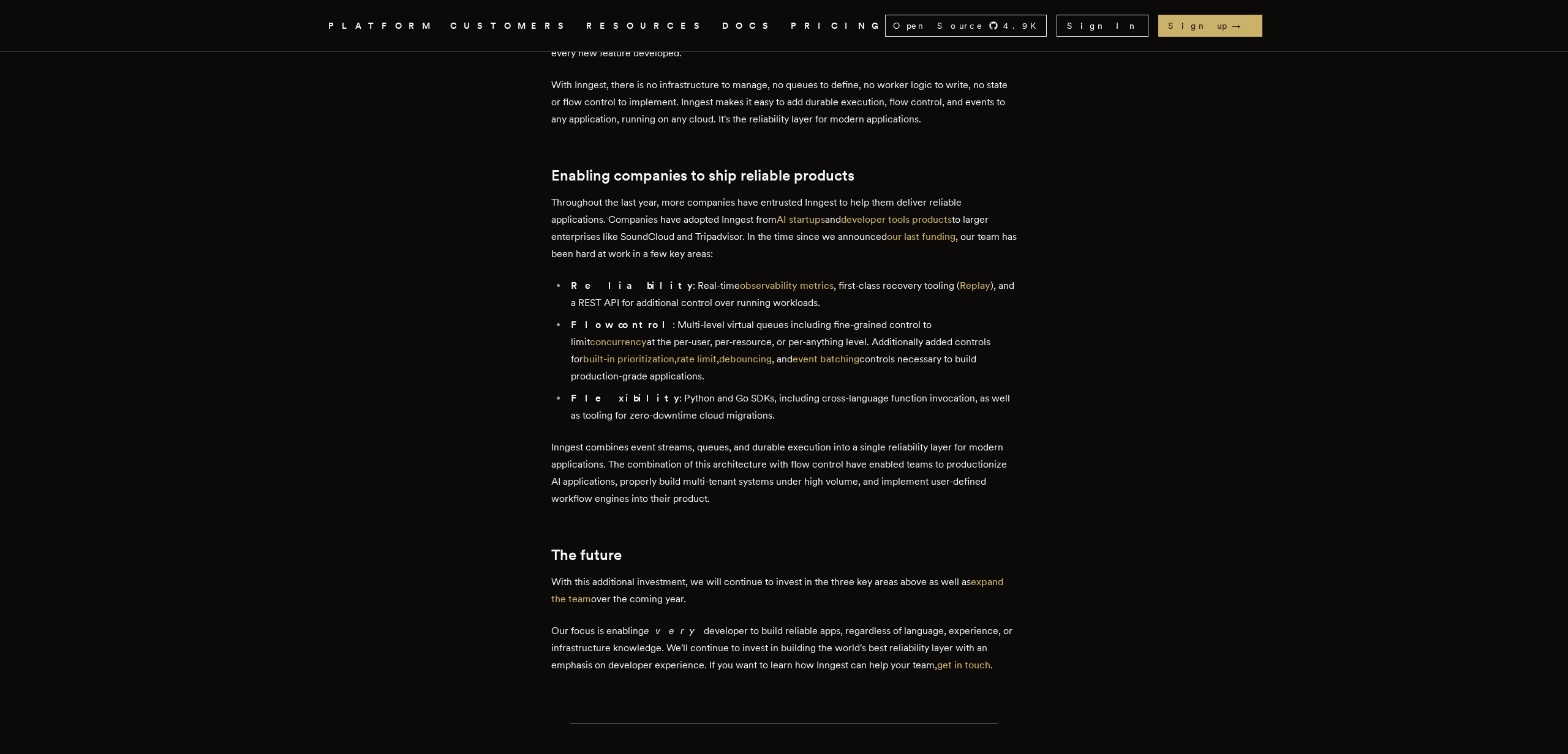
scroll to position [805, 0]
